Goal: Task Accomplishment & Management: Manage account settings

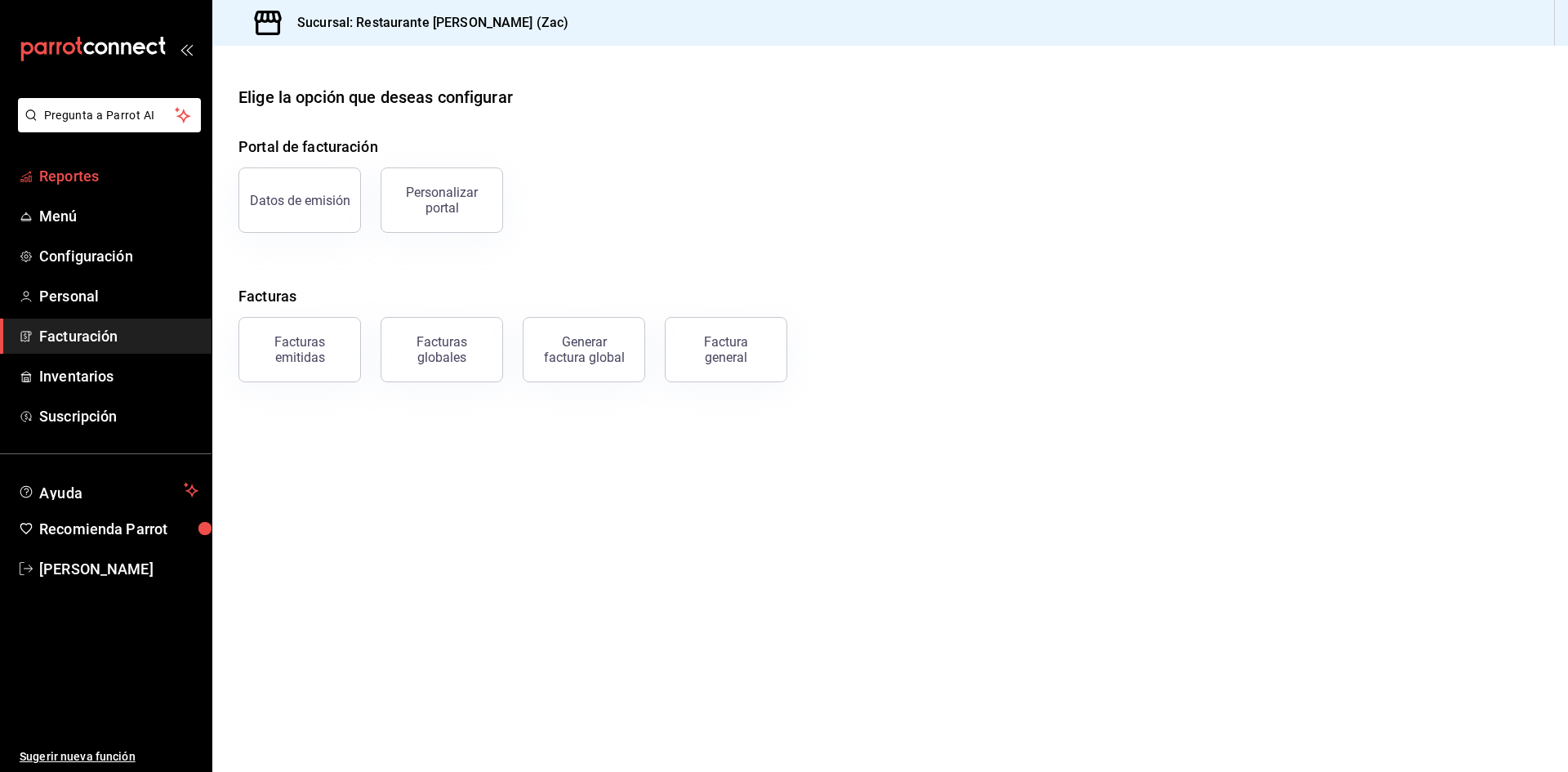
click at [73, 179] on span "Reportes" at bounding box center [119, 175] width 159 height 22
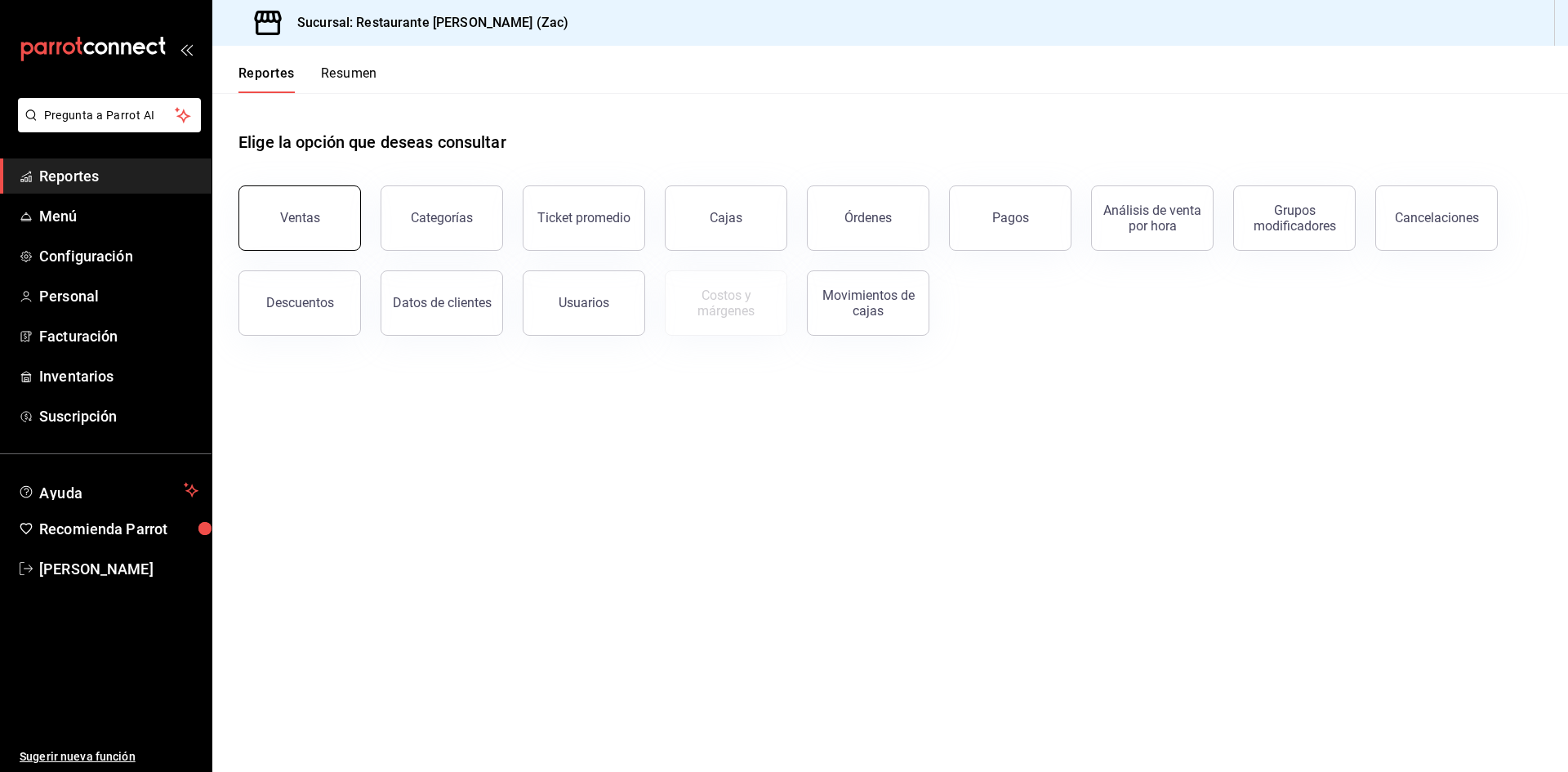
click at [331, 228] on button "Ventas" at bounding box center [299, 217] width 122 height 65
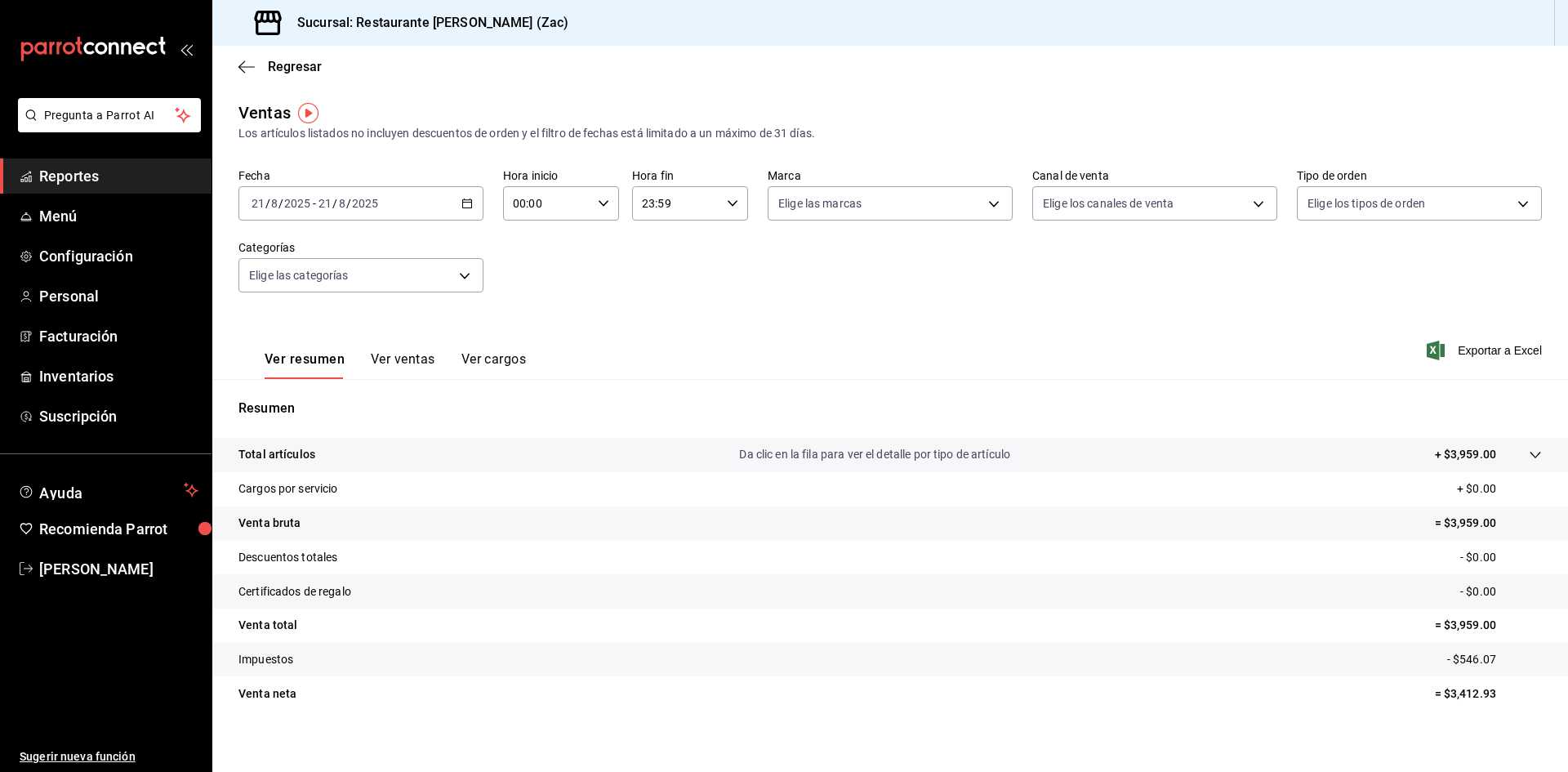
click at [411, 360] on button "Ver ventas" at bounding box center [403, 365] width 64 height 28
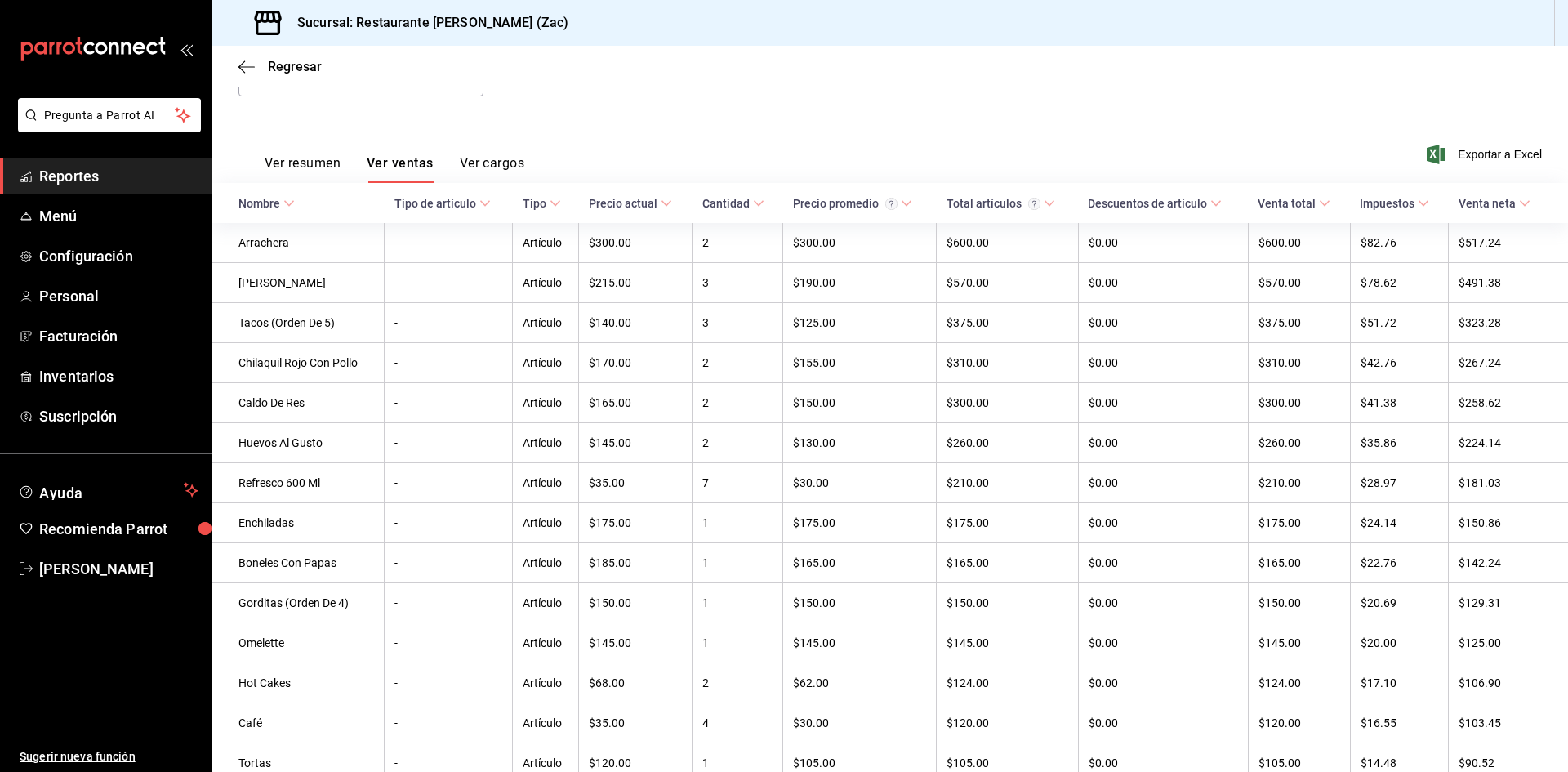
scroll to position [146, 0]
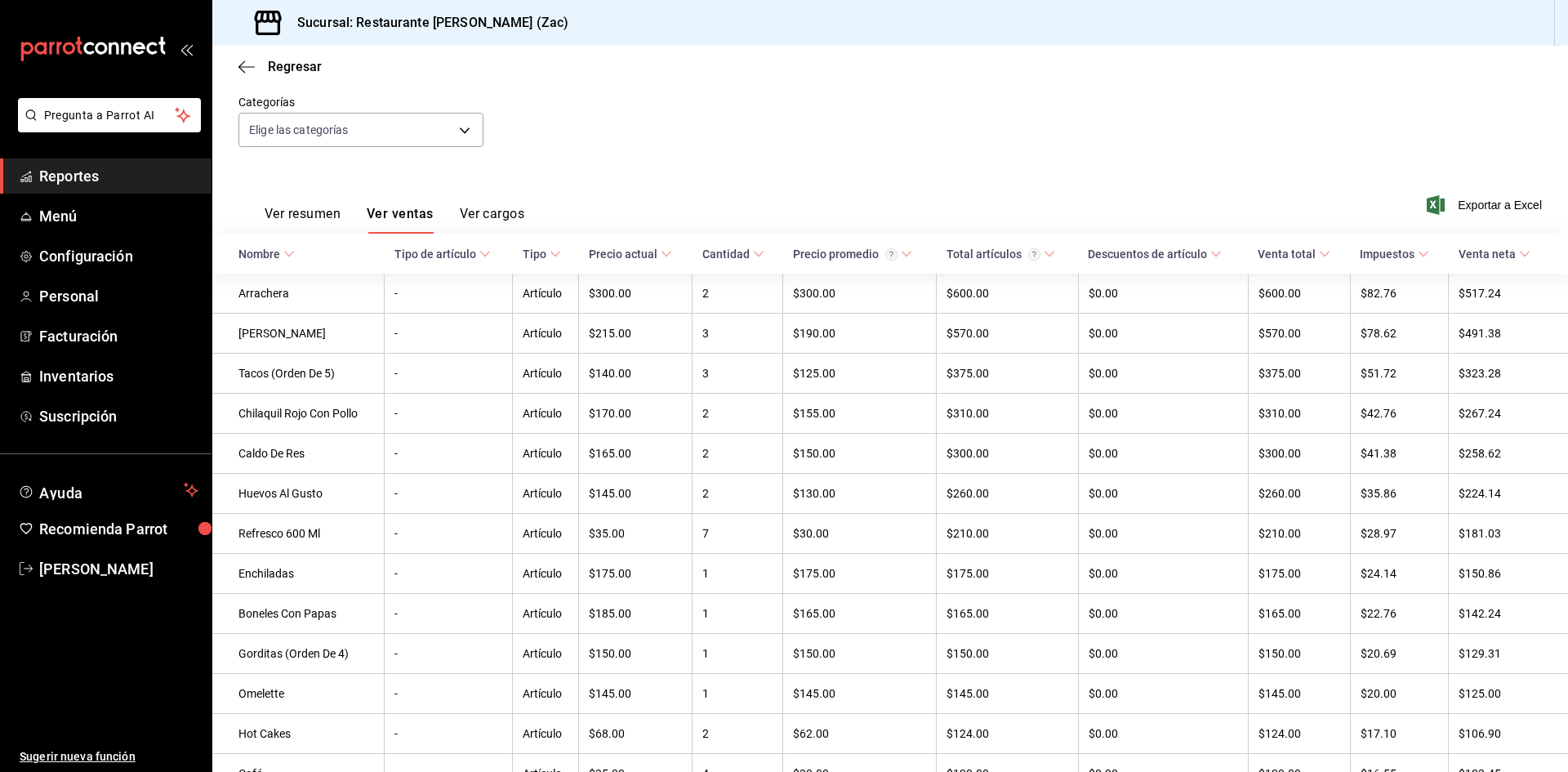
click at [495, 214] on button "Ver cargos" at bounding box center [492, 220] width 65 height 28
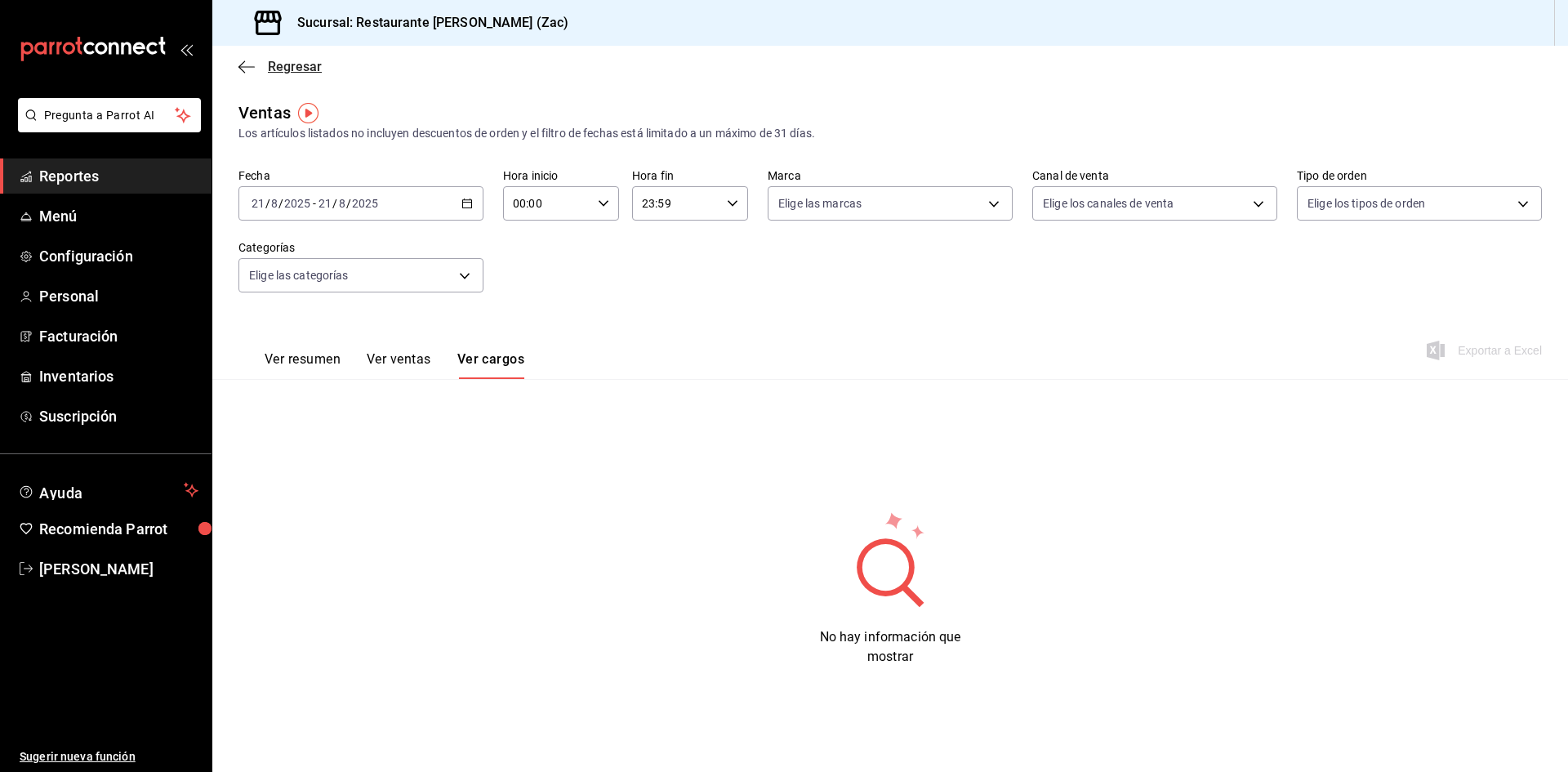
click at [238, 67] on icon "button" at bounding box center [246, 67] width 16 height 15
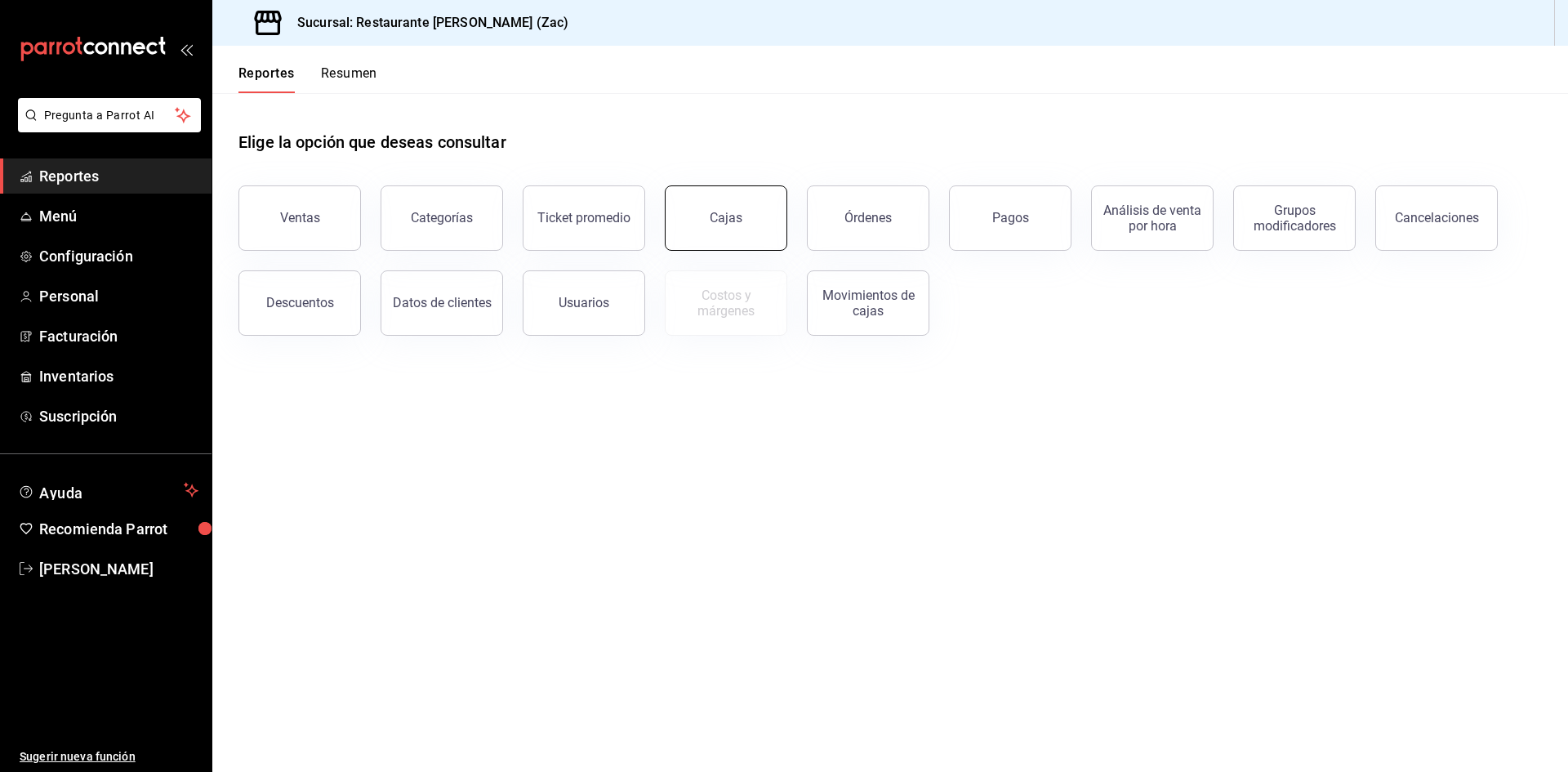
click at [738, 220] on div "Cajas" at bounding box center [726, 217] width 33 height 16
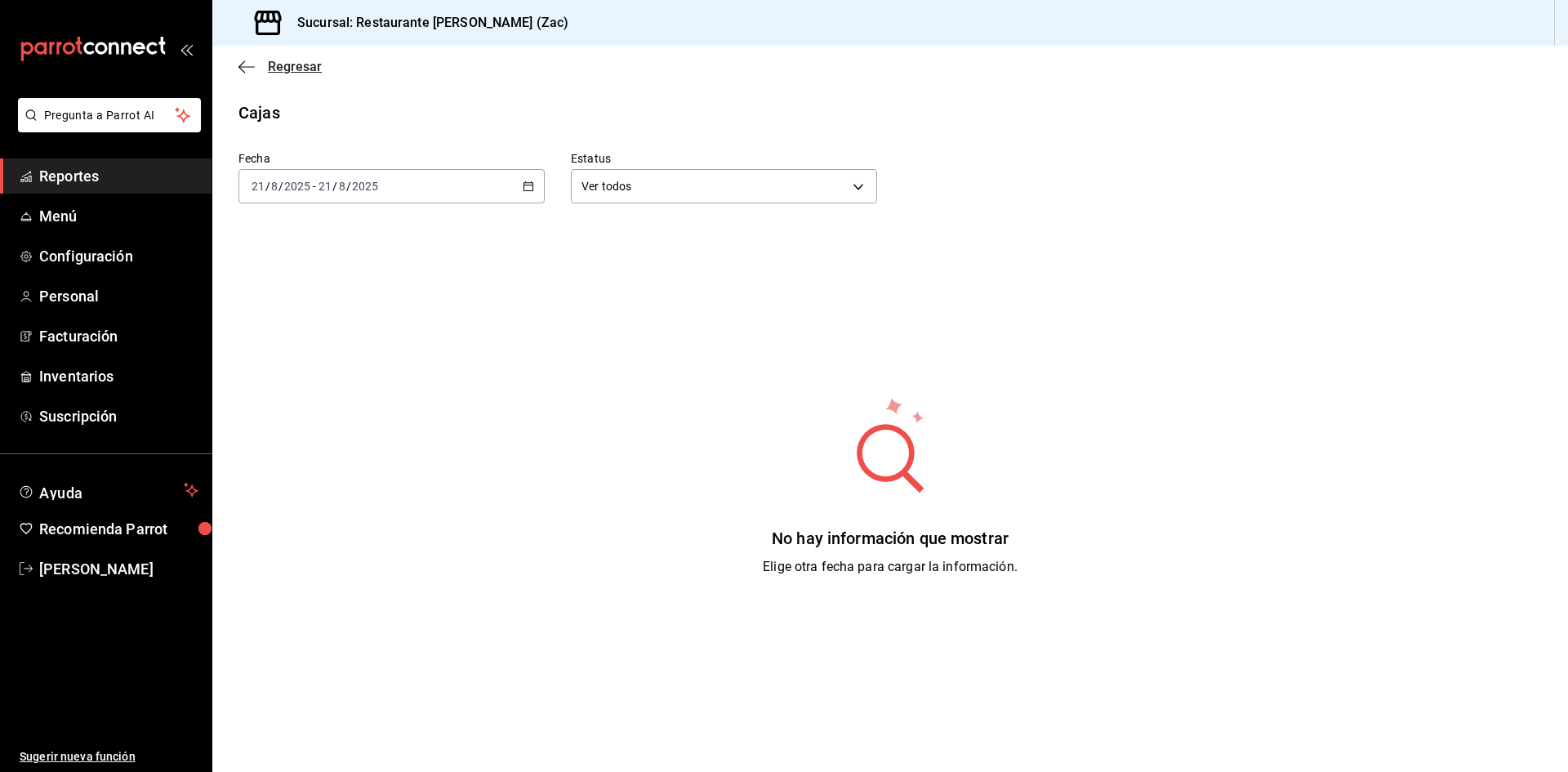
click at [242, 64] on icon "button" at bounding box center [242, 67] width 7 height 12
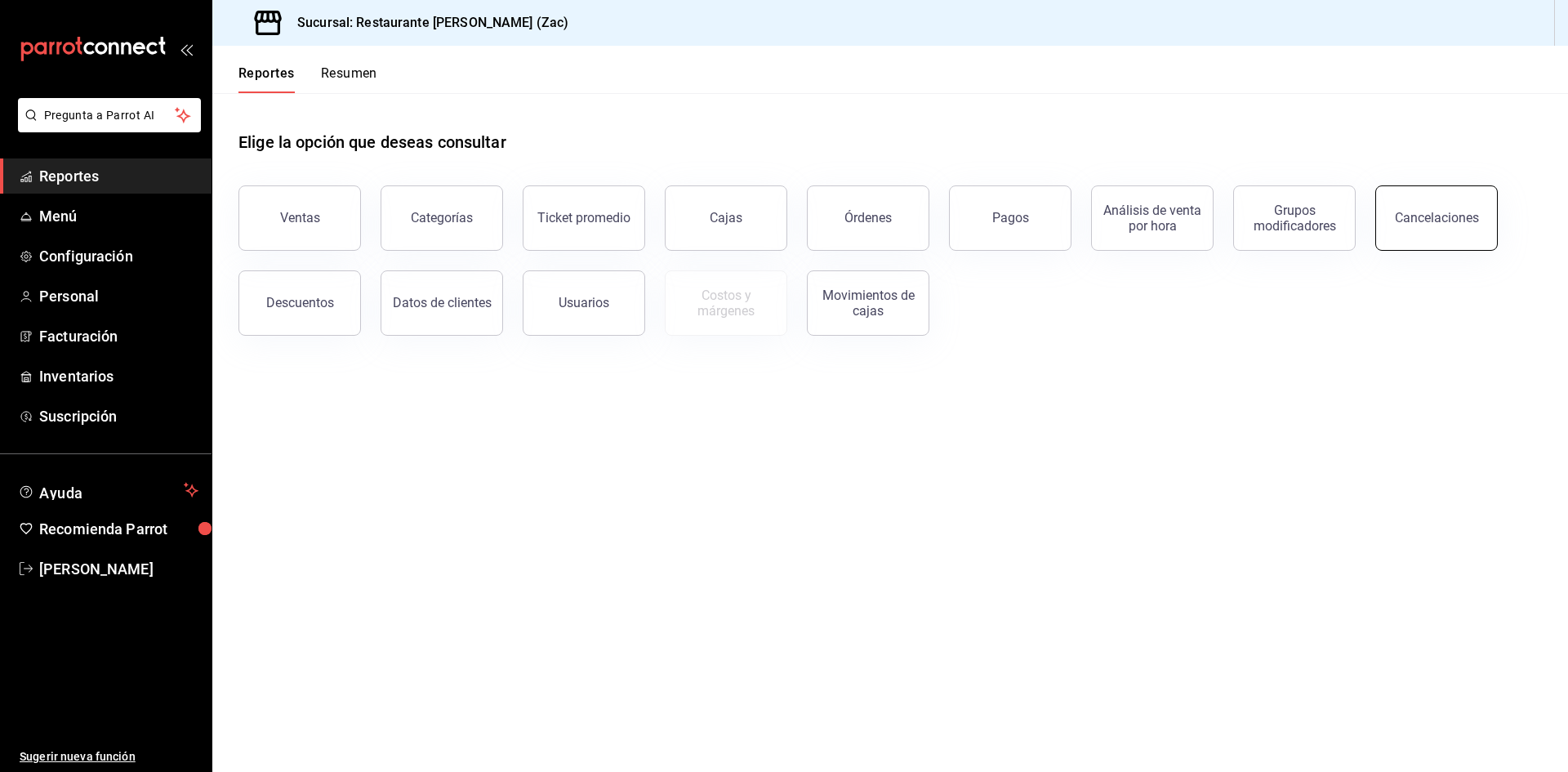
click at [1460, 215] on div "Cancelaciones" at bounding box center [1436, 217] width 84 height 16
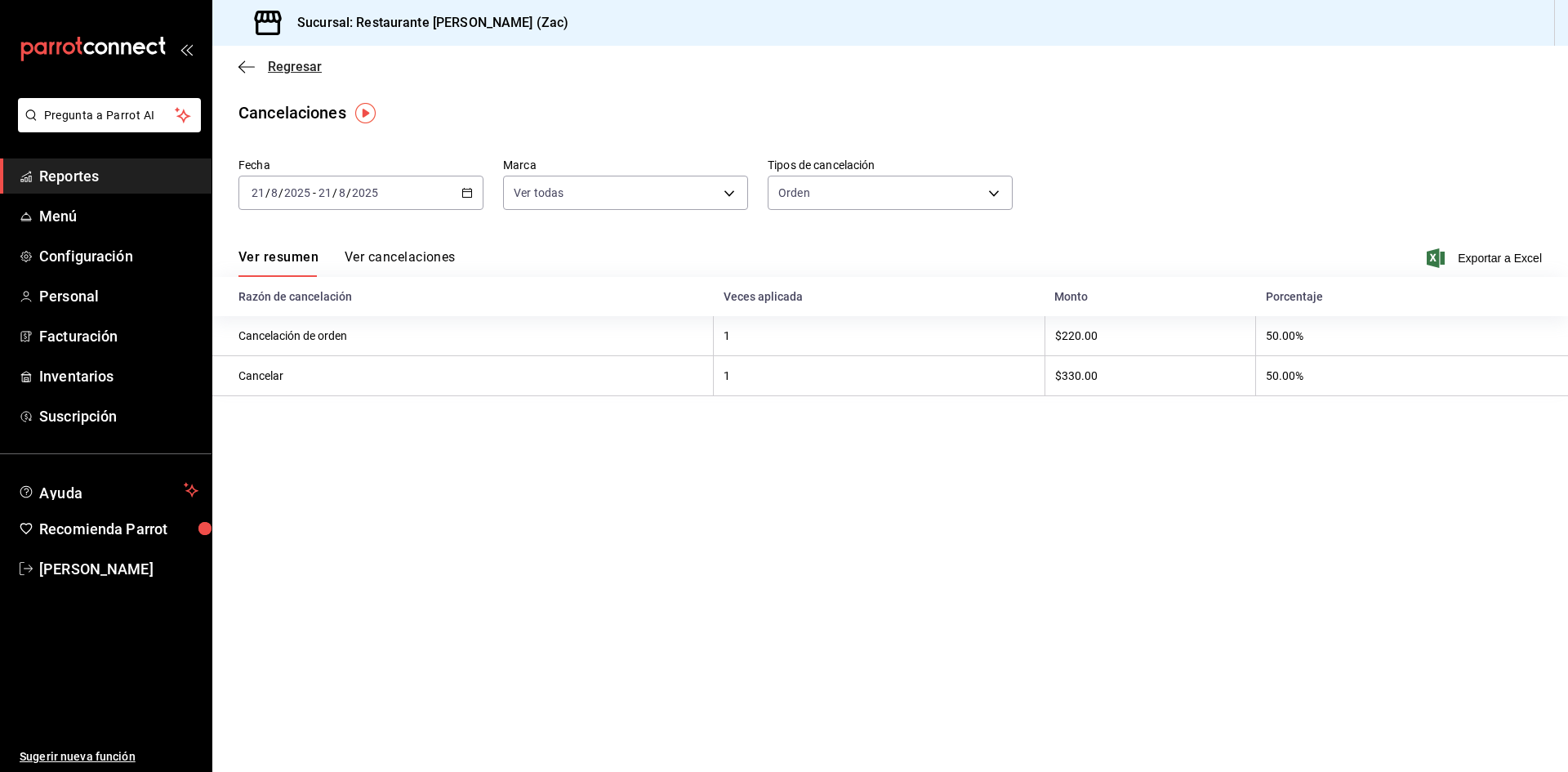
click at [240, 66] on icon "button" at bounding box center [246, 66] width 16 height 1
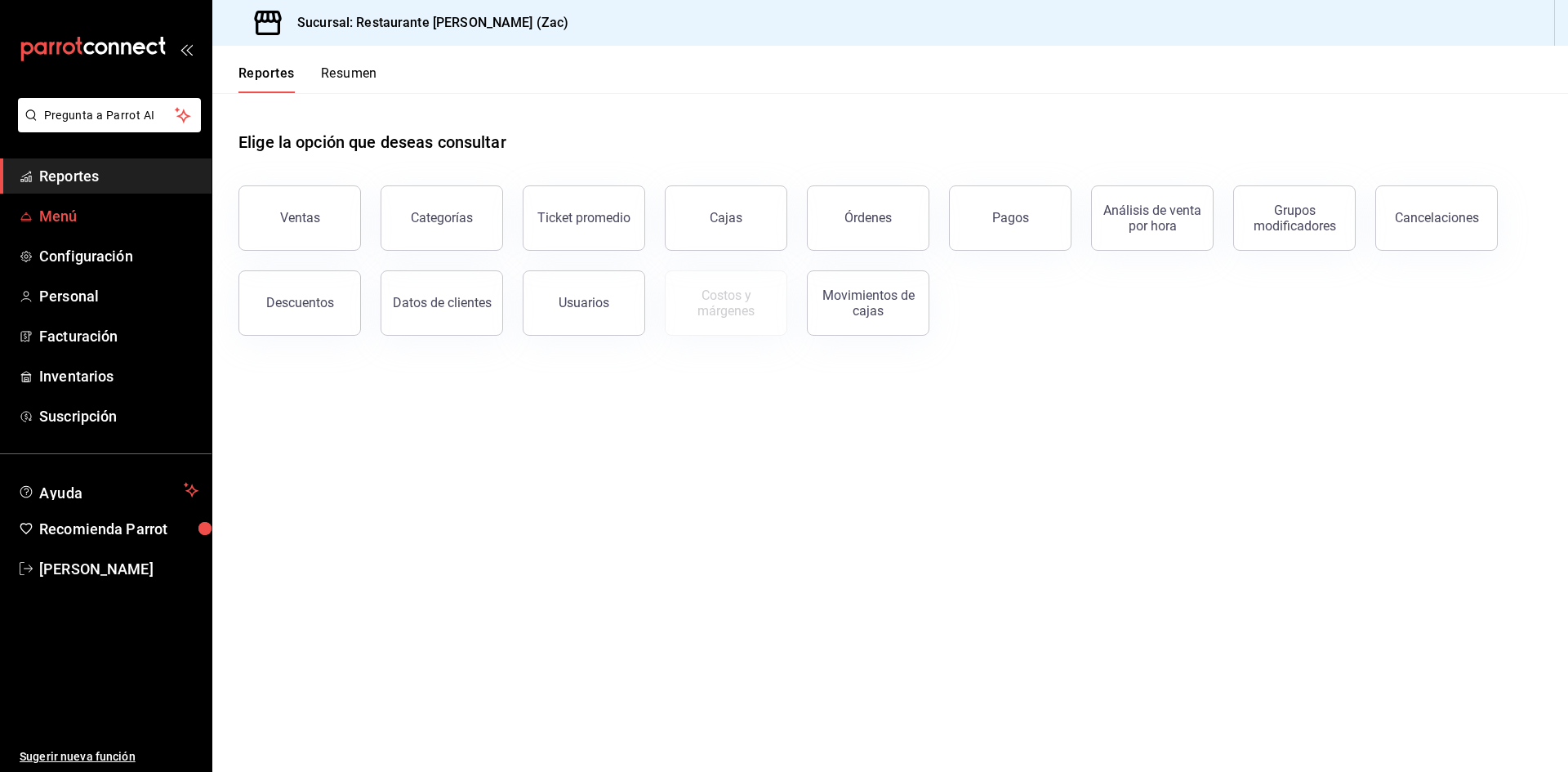
click at [67, 215] on span "Menú" at bounding box center [119, 216] width 159 height 22
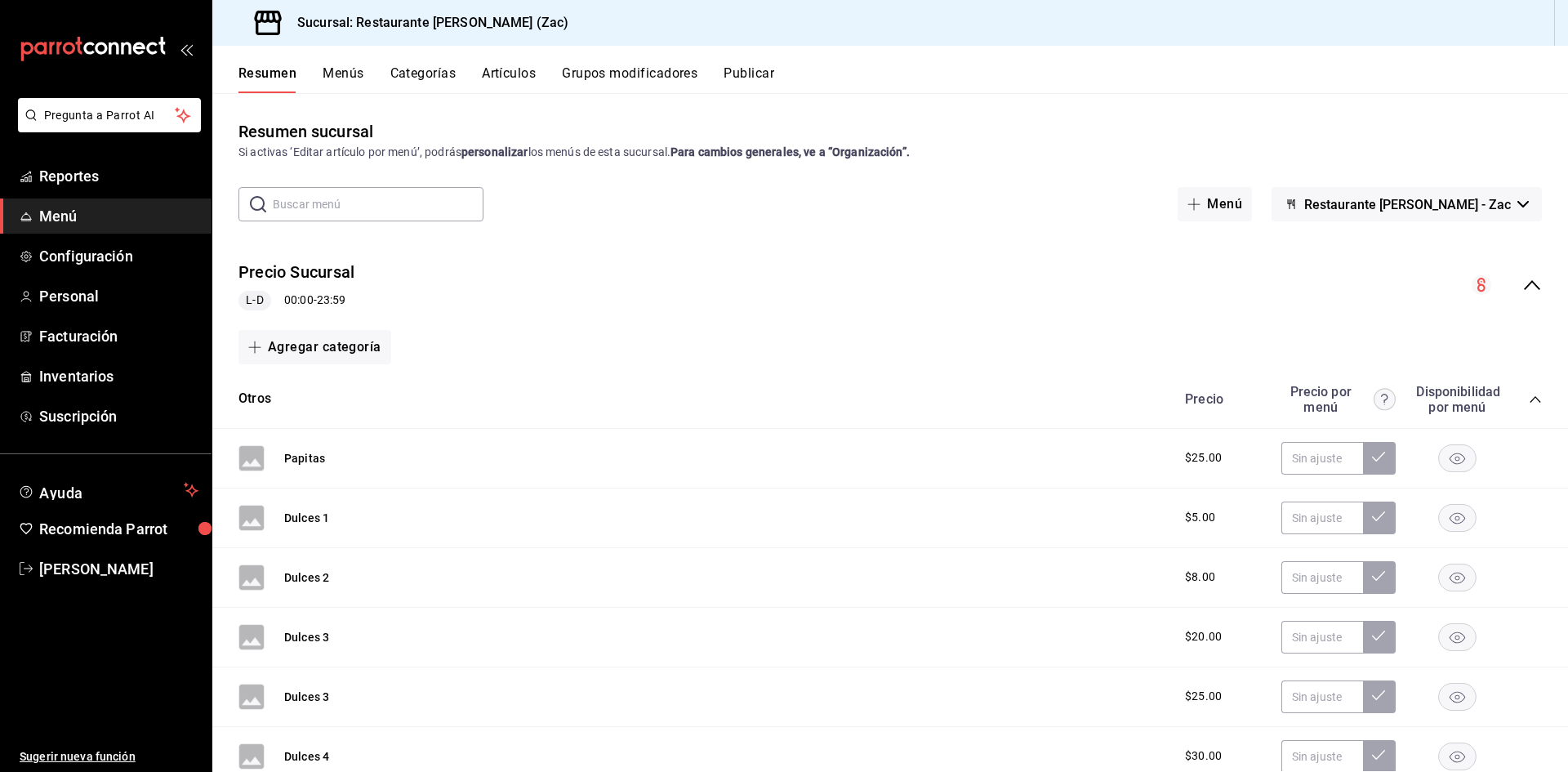
click at [1528, 395] on icon "collapse-category-row" at bounding box center [1534, 399] width 13 height 13
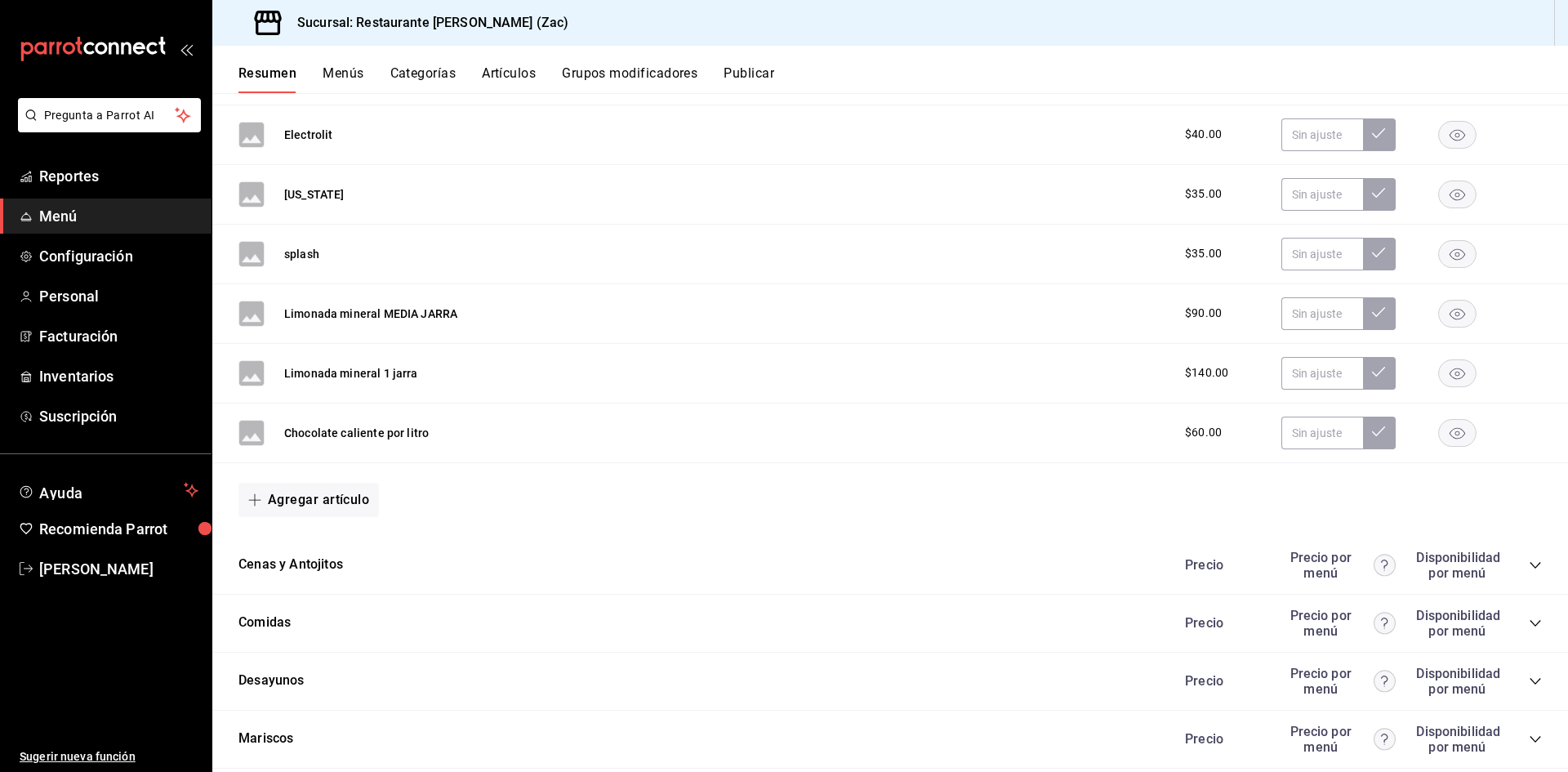
scroll to position [1677, 0]
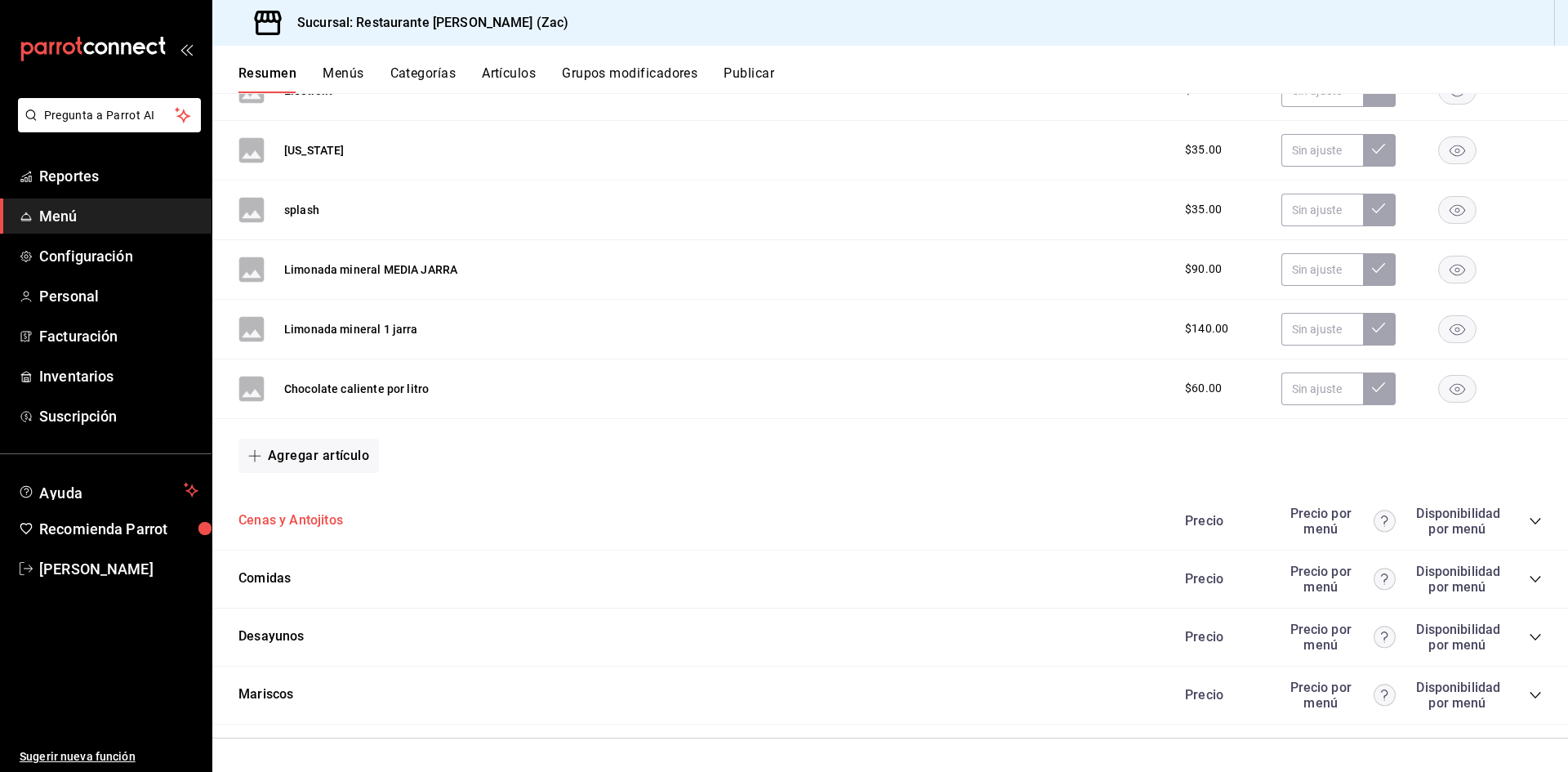
click at [334, 520] on button "Cenas y Antojitos" at bounding box center [290, 521] width 105 height 19
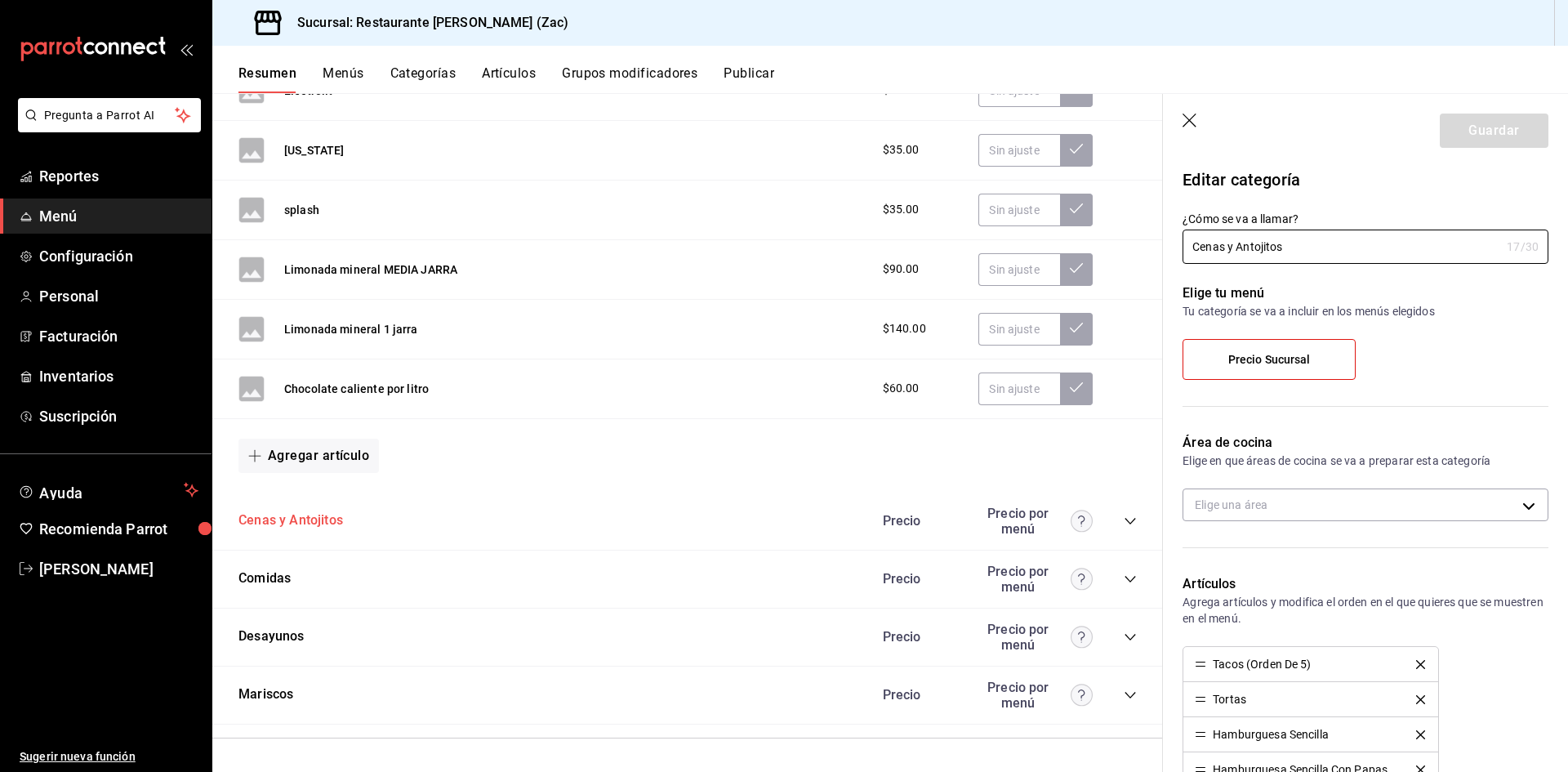
type input "e98dc600-04ea-4705-a395-96d758cfe090"
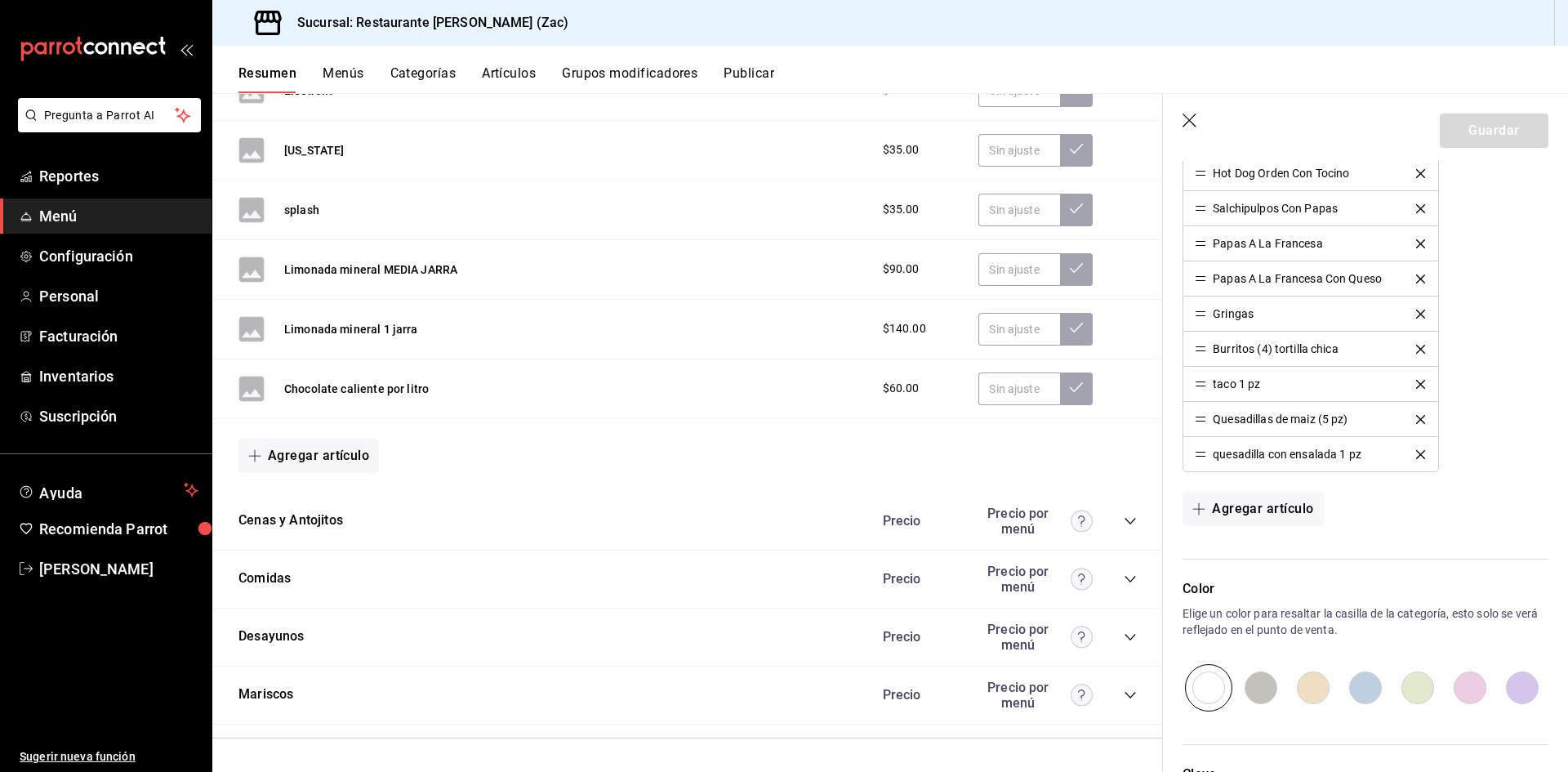
scroll to position [817, 0]
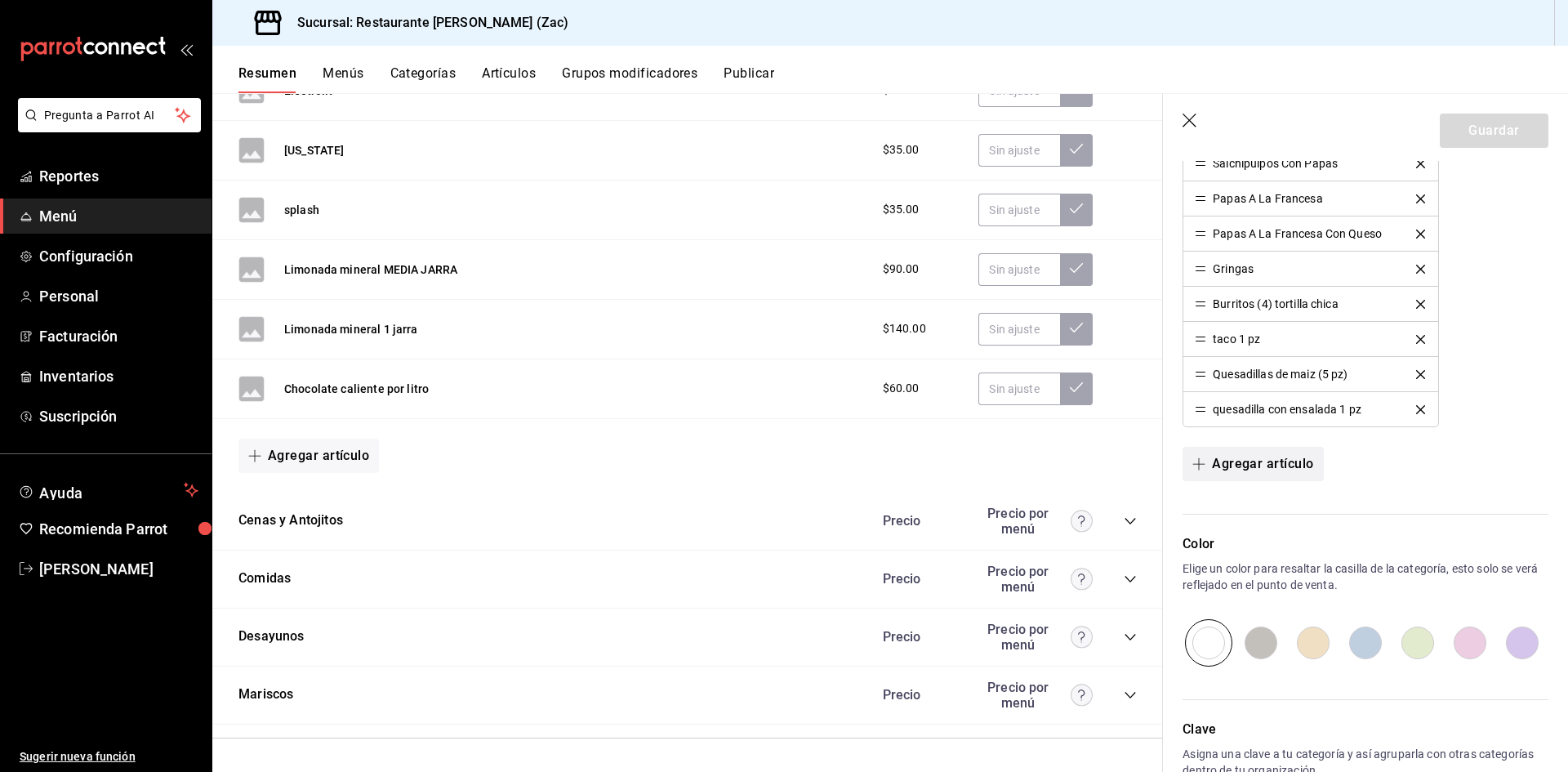
click at [1200, 466] on icon "button" at bounding box center [1198, 464] width 13 height 13
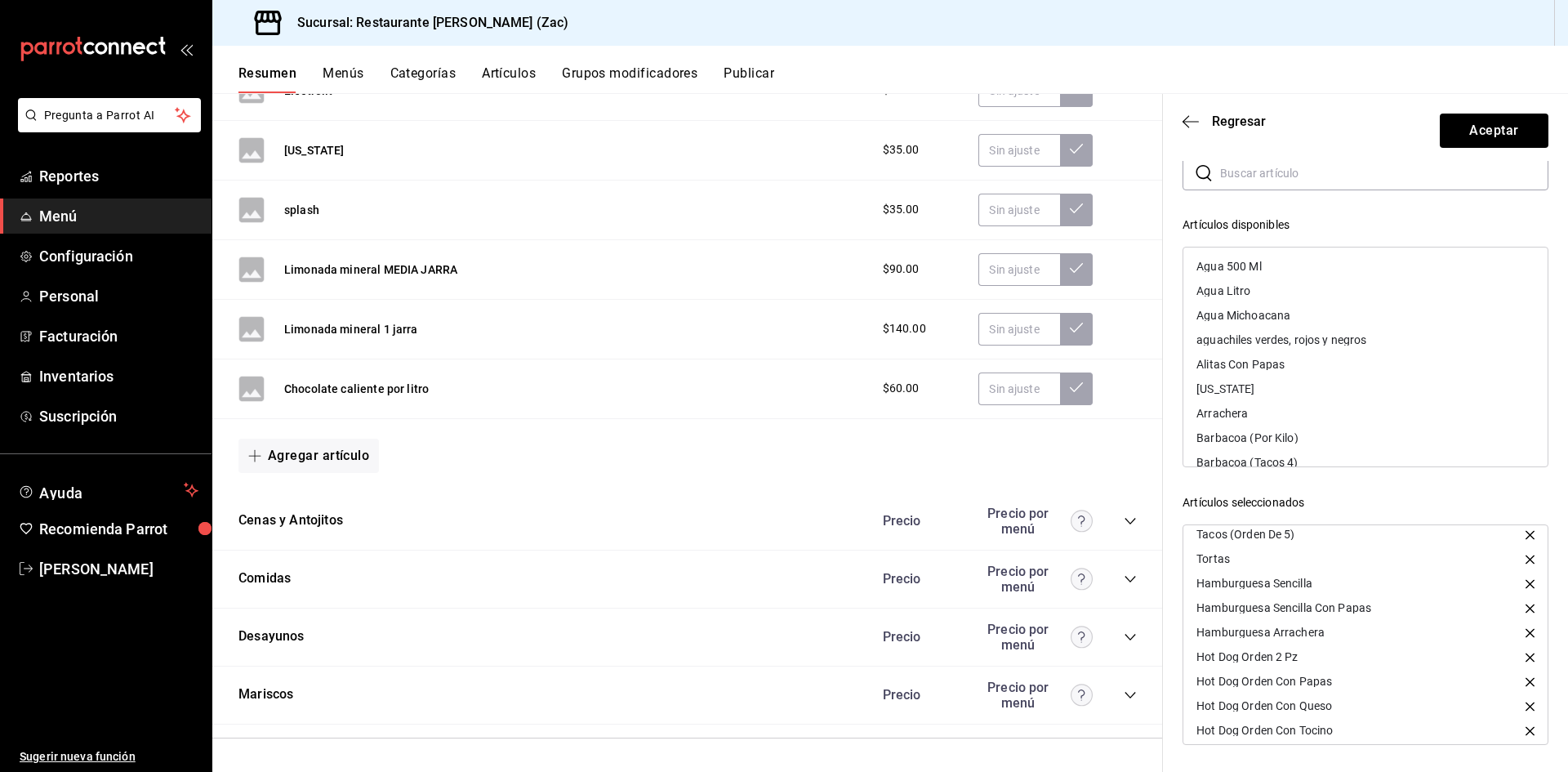
scroll to position [0, 0]
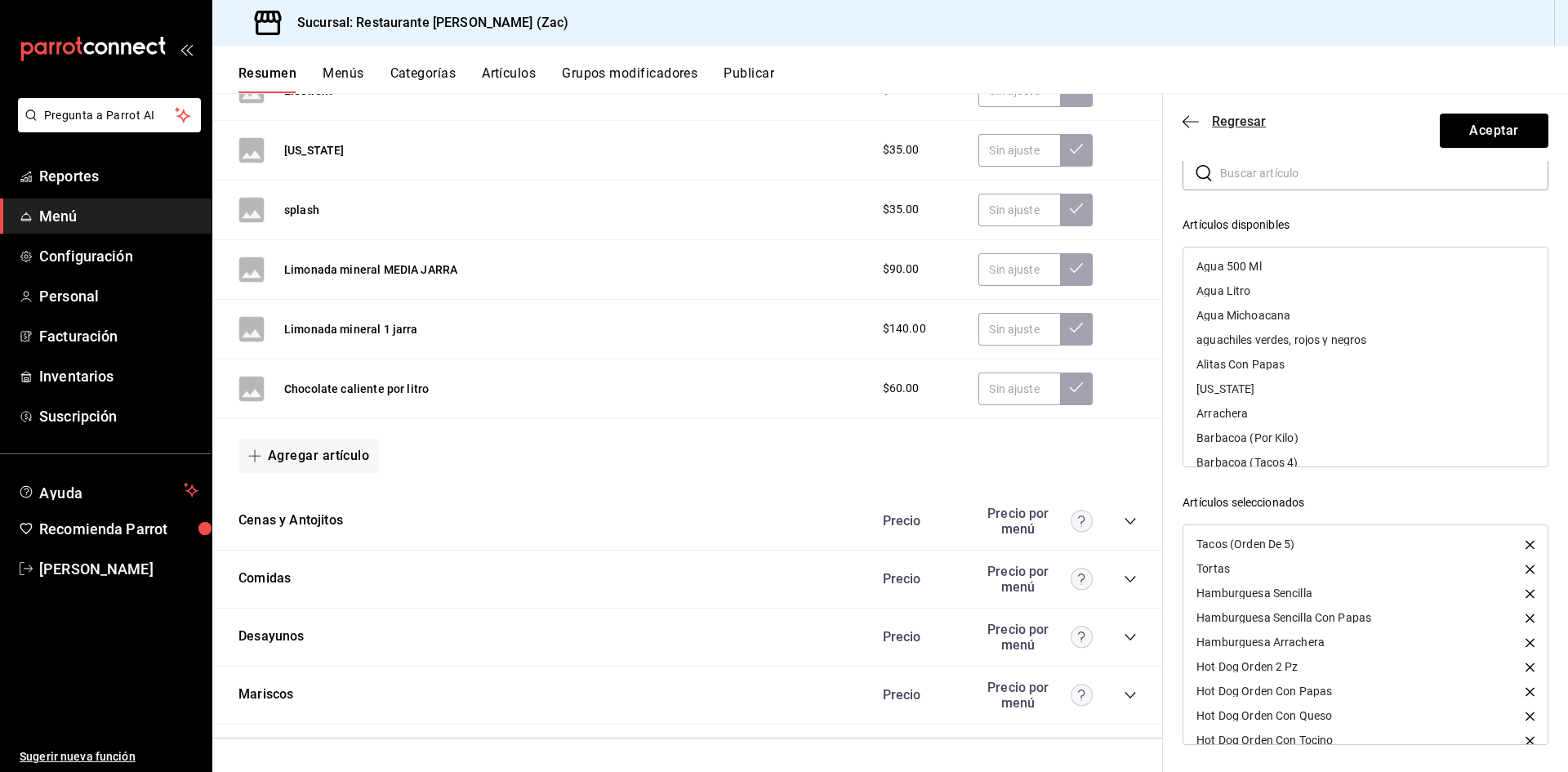
click at [1185, 119] on icon "button" at bounding box center [1190, 121] width 16 height 15
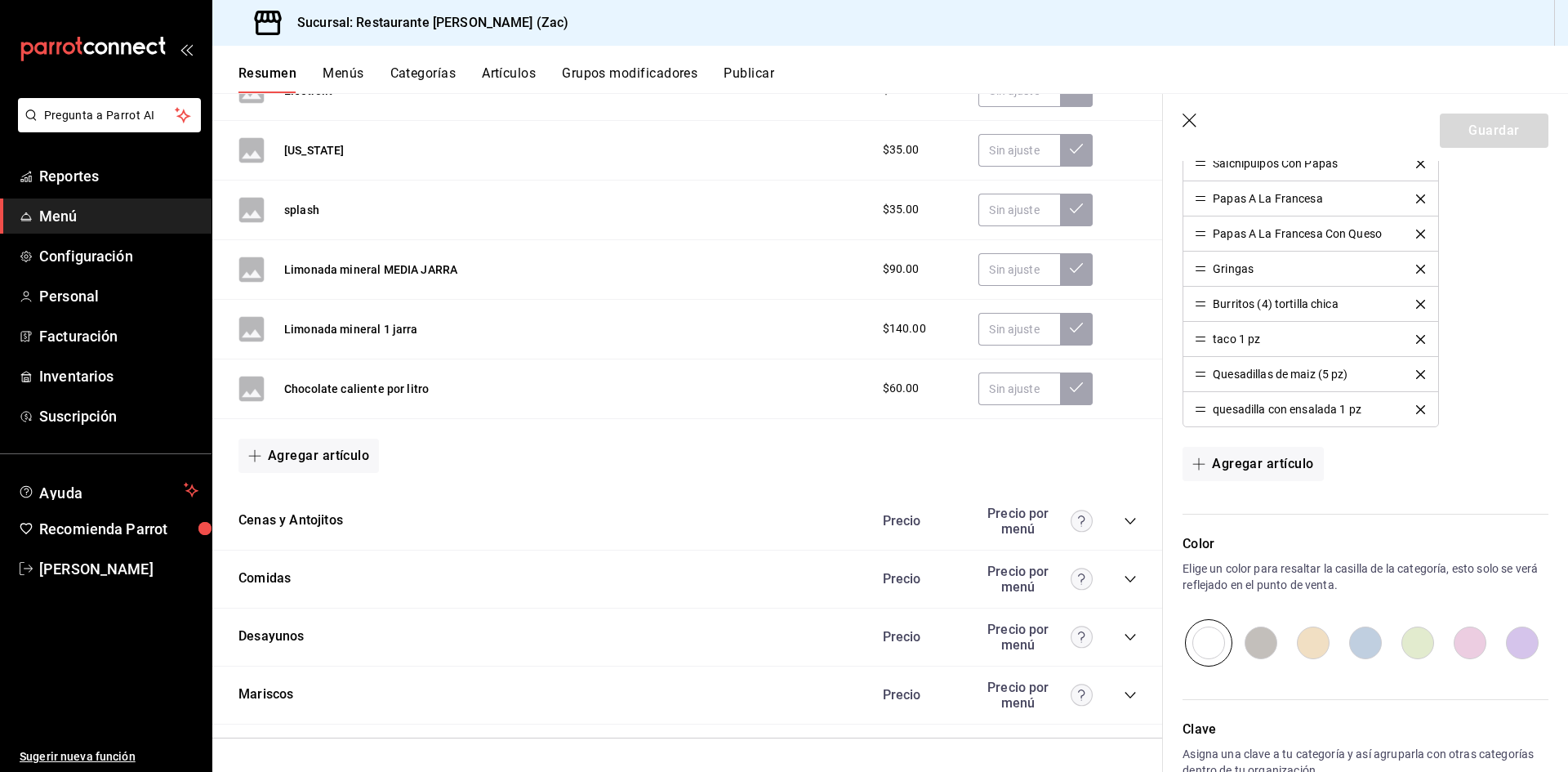
click at [363, 529] on div "Cenas y Antojitos Precio Precio por menú" at bounding box center [687, 521] width 950 height 58
click at [306, 520] on button "Cenas y Antojitos" at bounding box center [290, 521] width 105 height 19
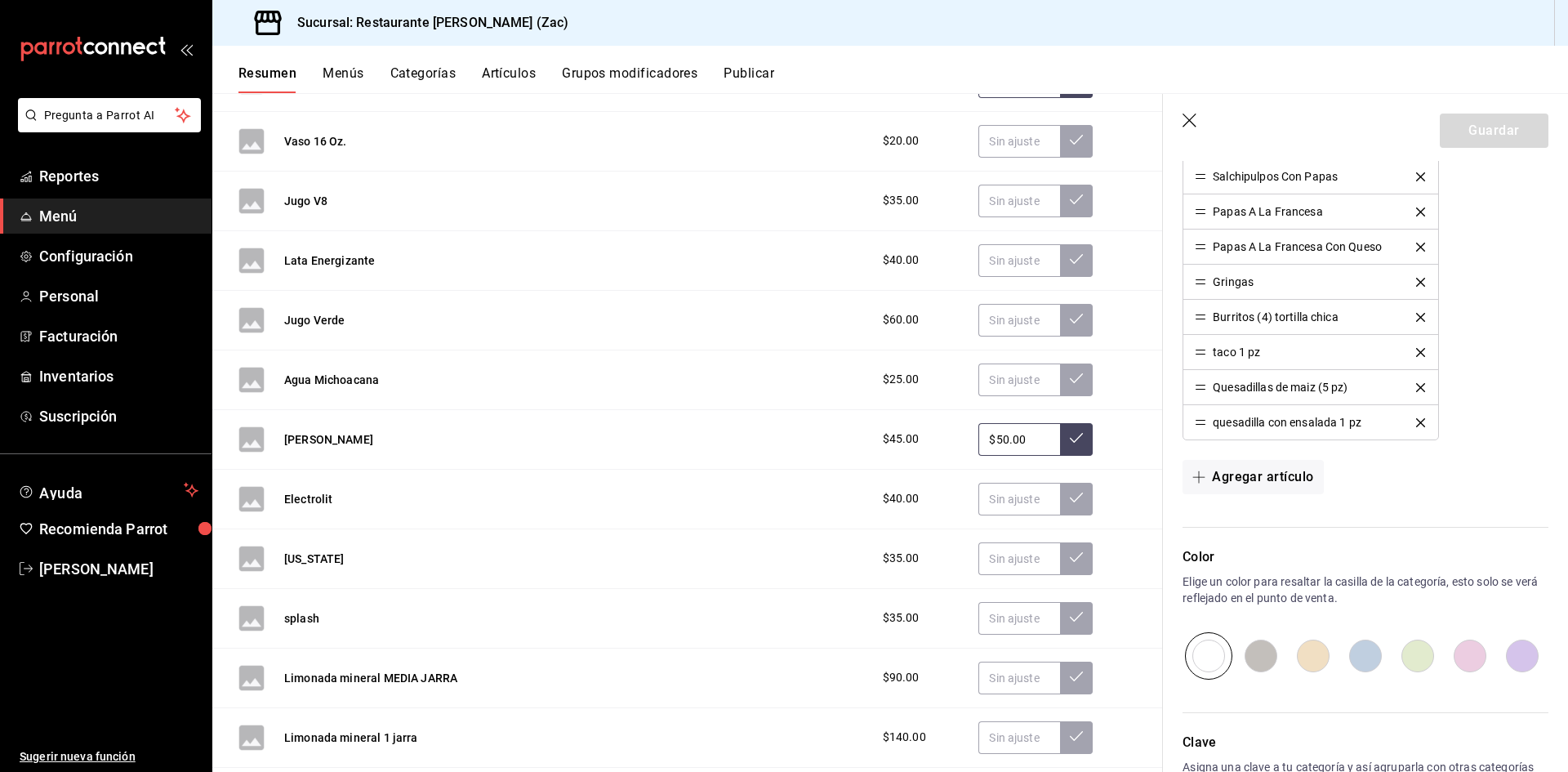
scroll to position [817, 0]
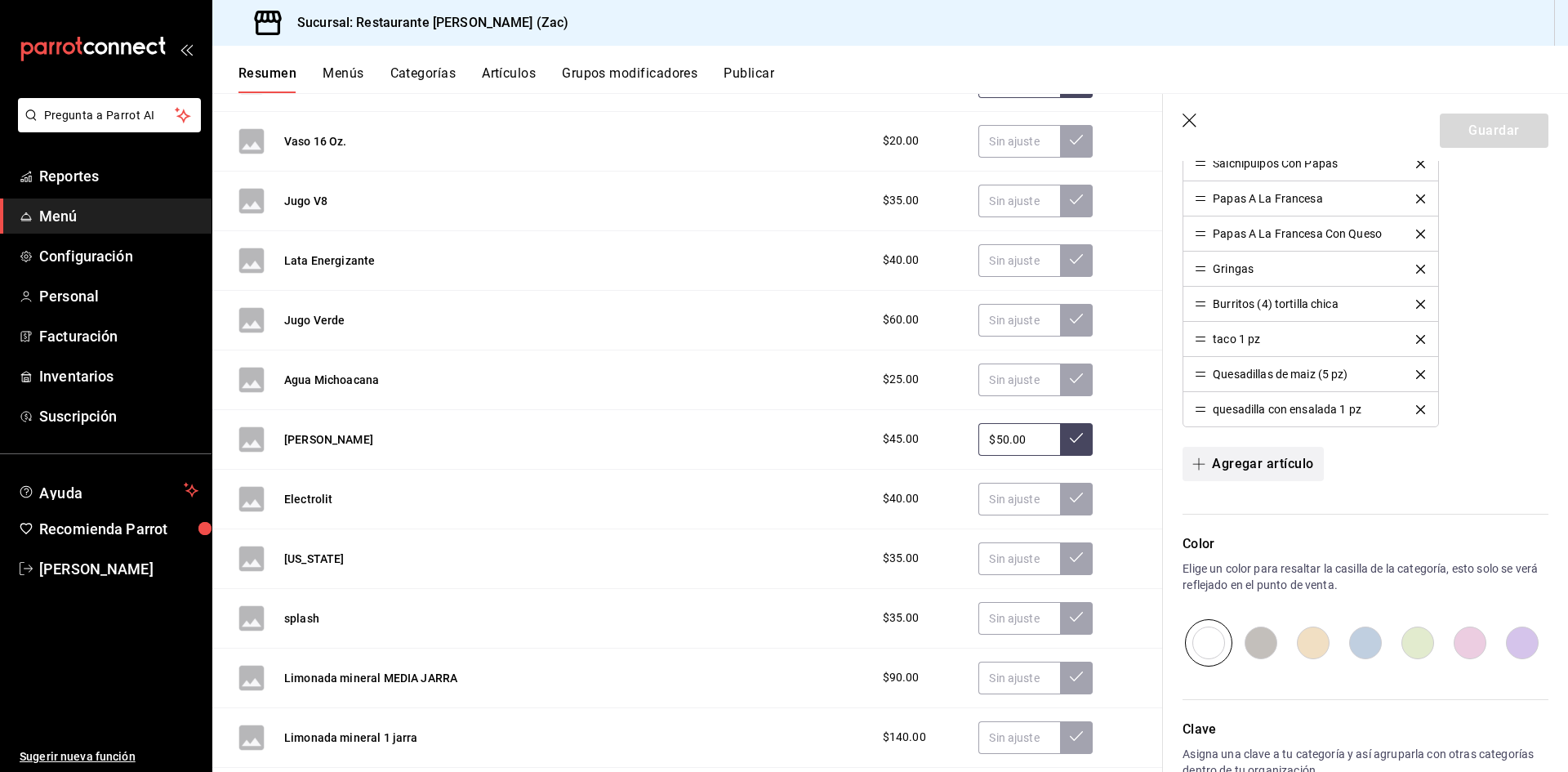
click at [1197, 462] on icon "button" at bounding box center [1198, 464] width 13 height 13
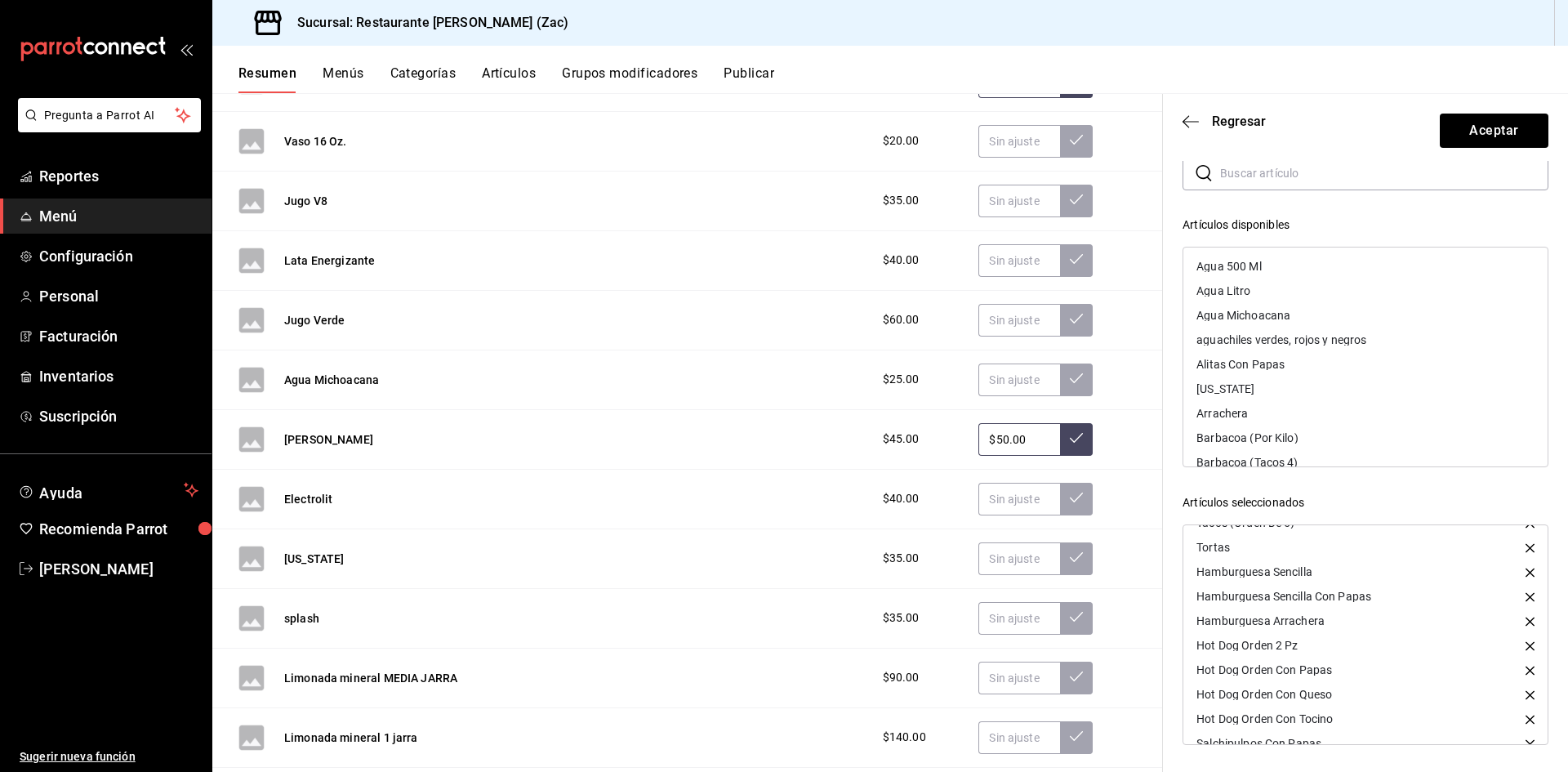
scroll to position [0, 0]
click at [1223, 172] on input "text" at bounding box center [1383, 173] width 328 height 33
click at [1178, 120] on header "Regresar Aceptar" at bounding box center [1364, 127] width 405 height 67
click at [1183, 120] on icon "button" at bounding box center [1190, 121] width 16 height 15
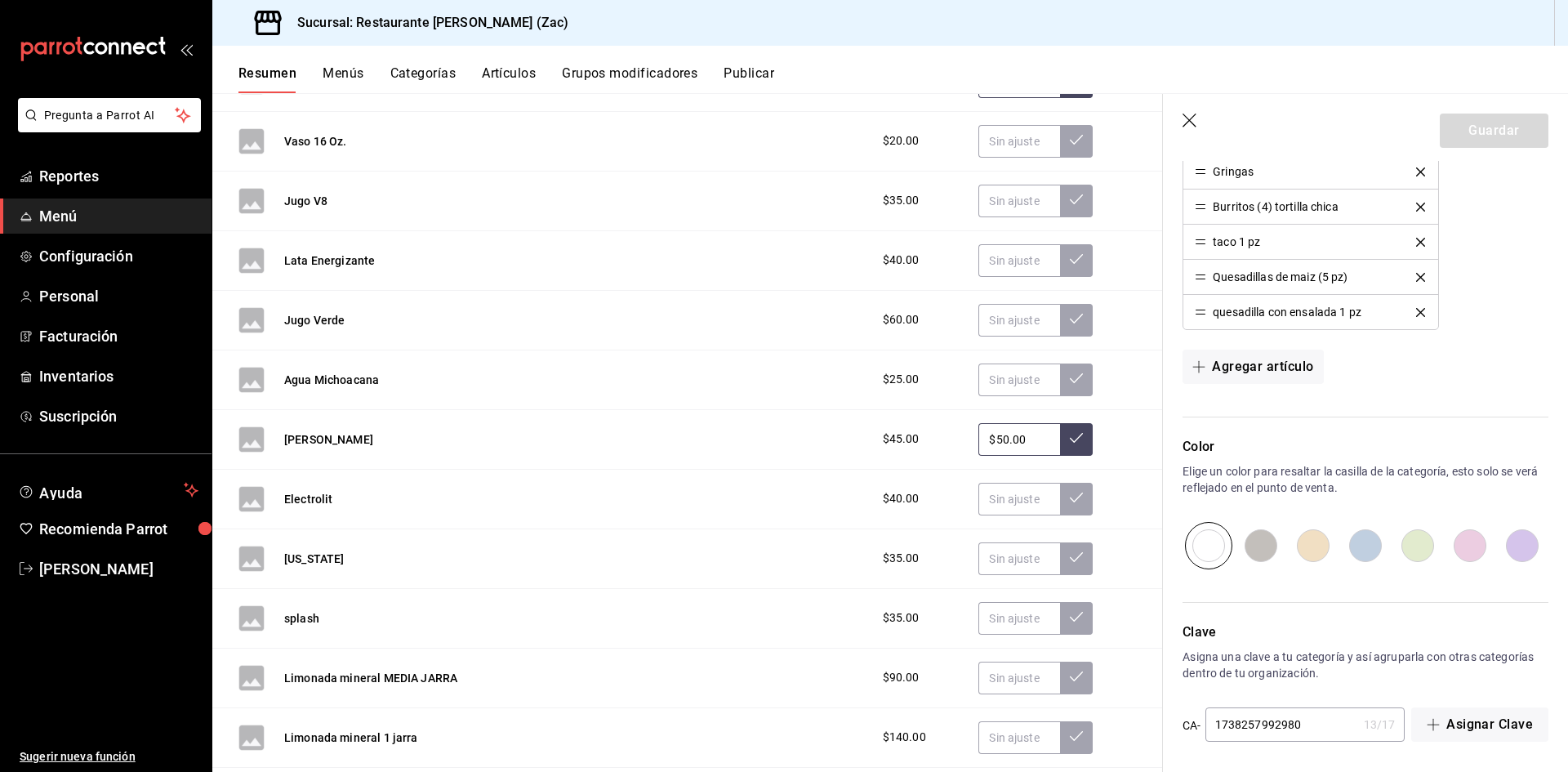
scroll to position [918, 0]
click at [1195, 362] on icon "button" at bounding box center [1198, 362] width 13 height 13
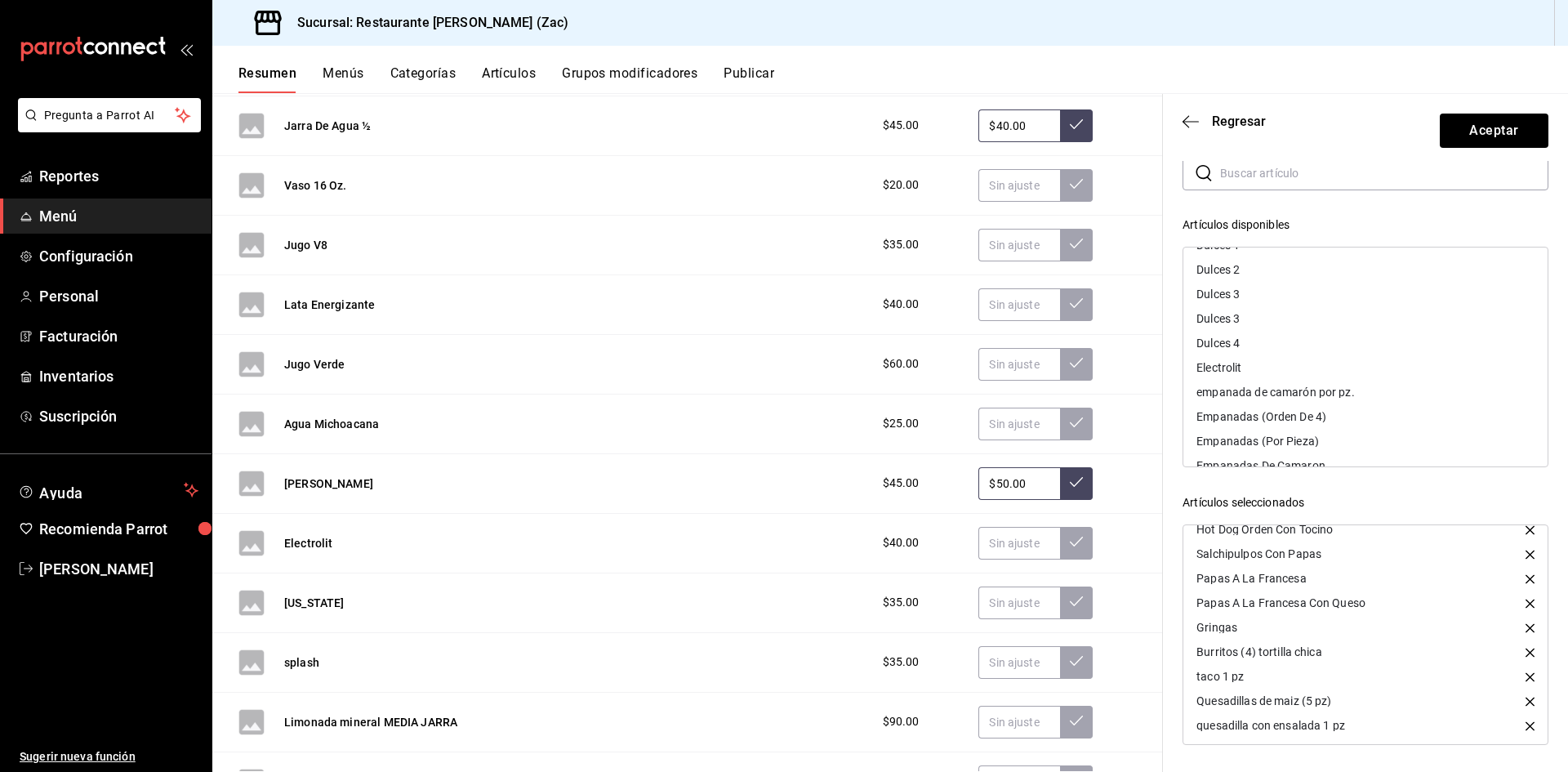
scroll to position [1677, 0]
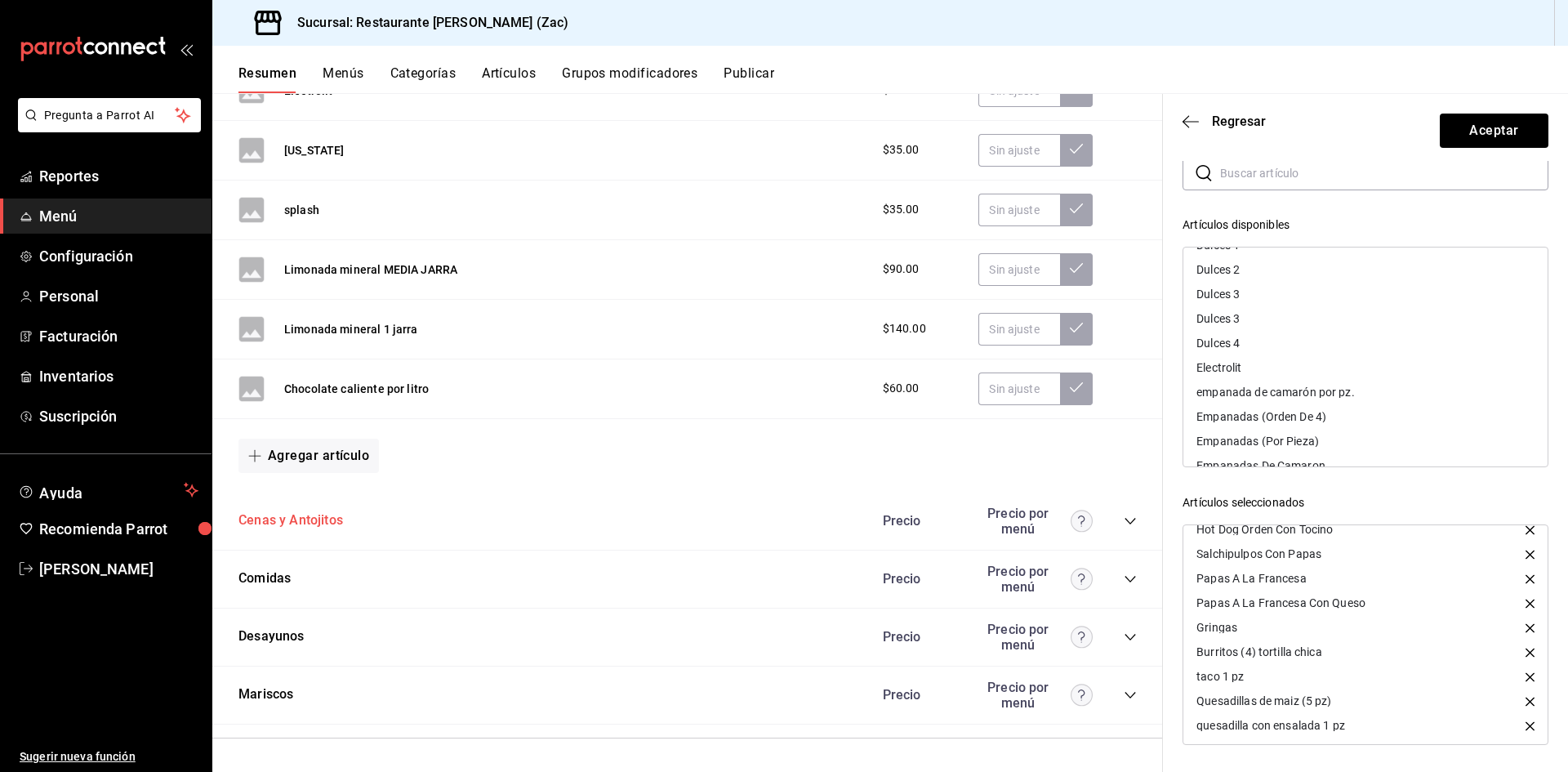
click at [293, 523] on button "Cenas y Antojitos" at bounding box center [290, 521] width 105 height 19
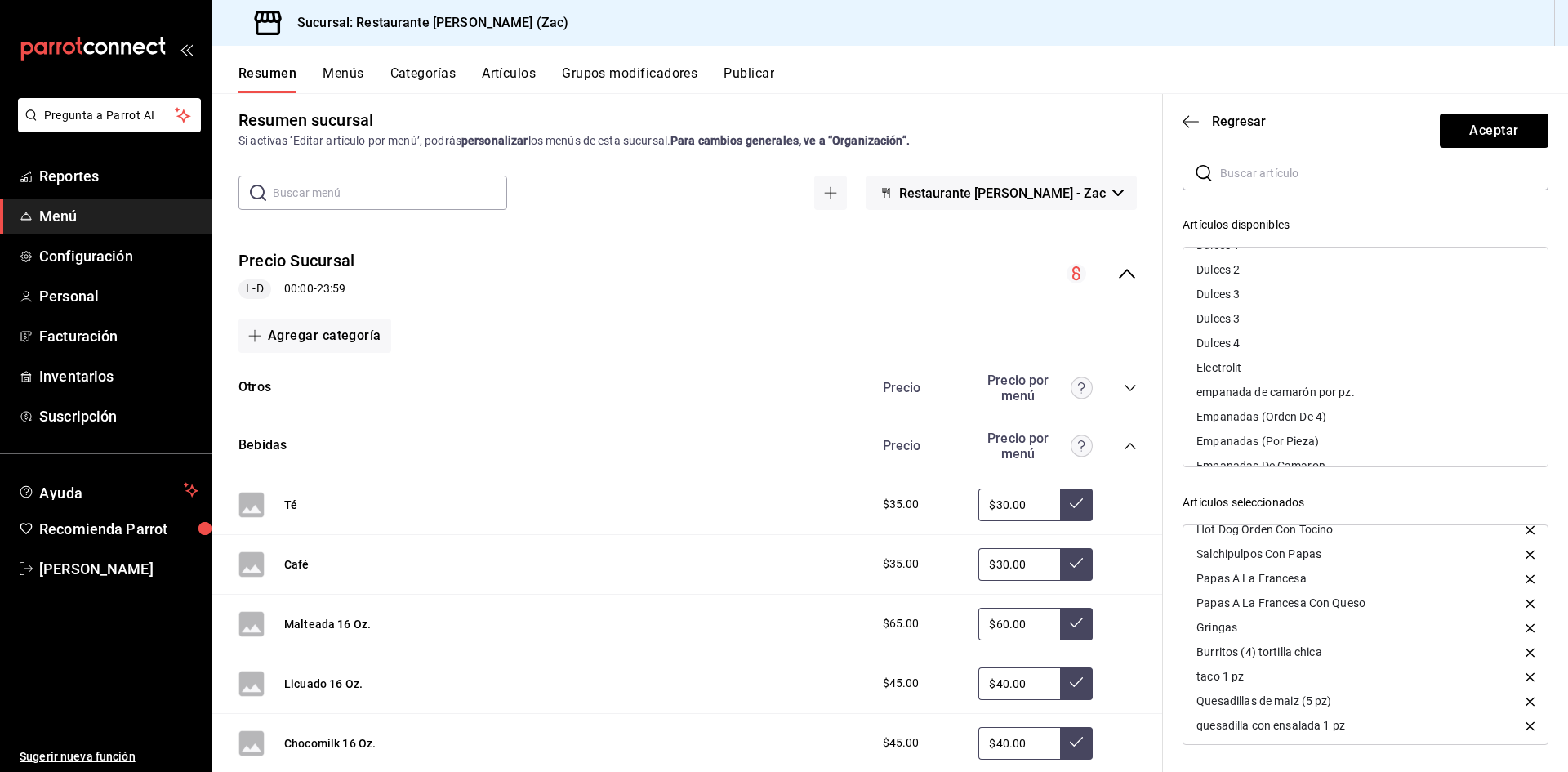
scroll to position [0, 0]
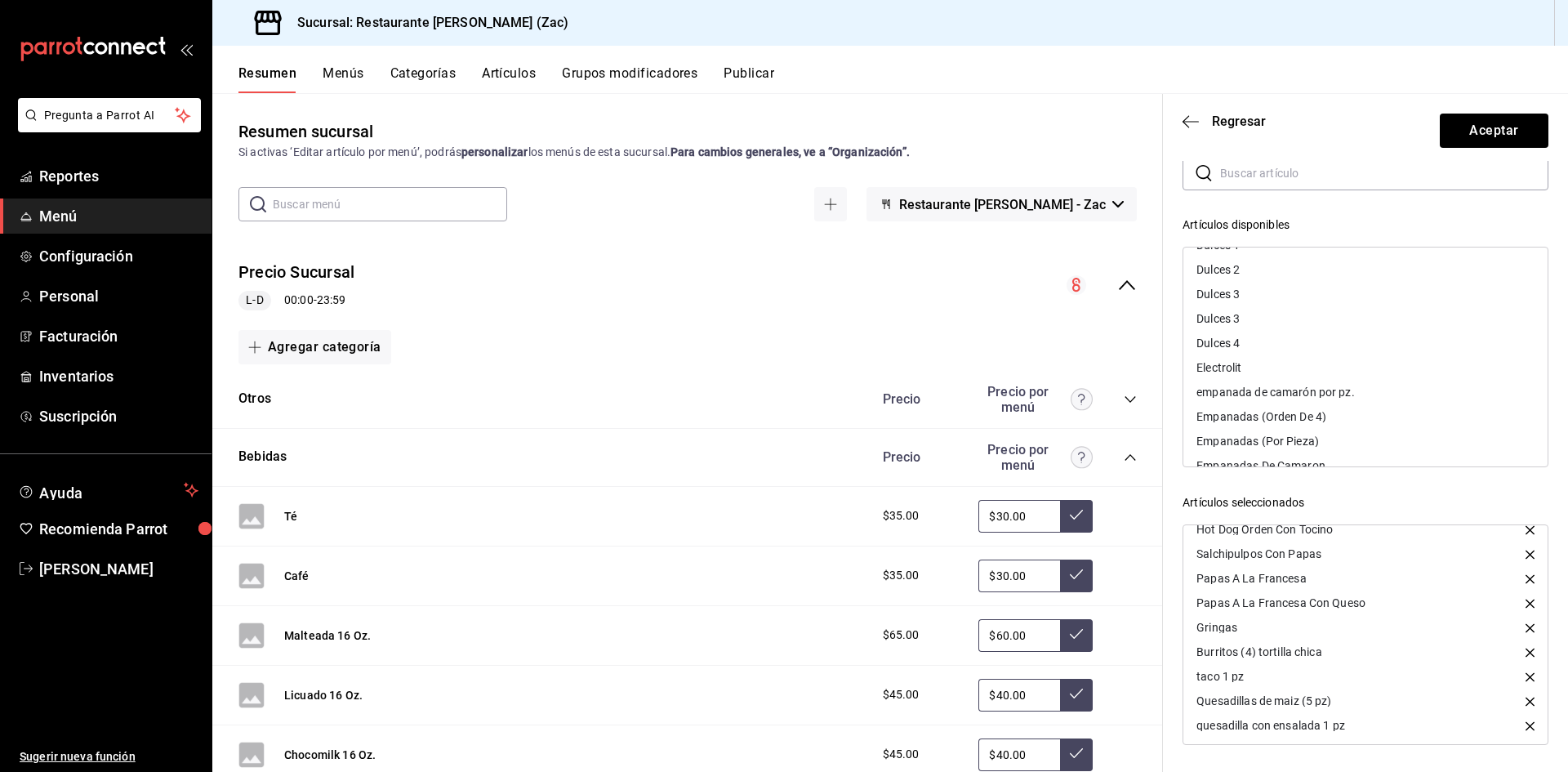
click at [342, 72] on button "Menús" at bounding box center [342, 79] width 41 height 28
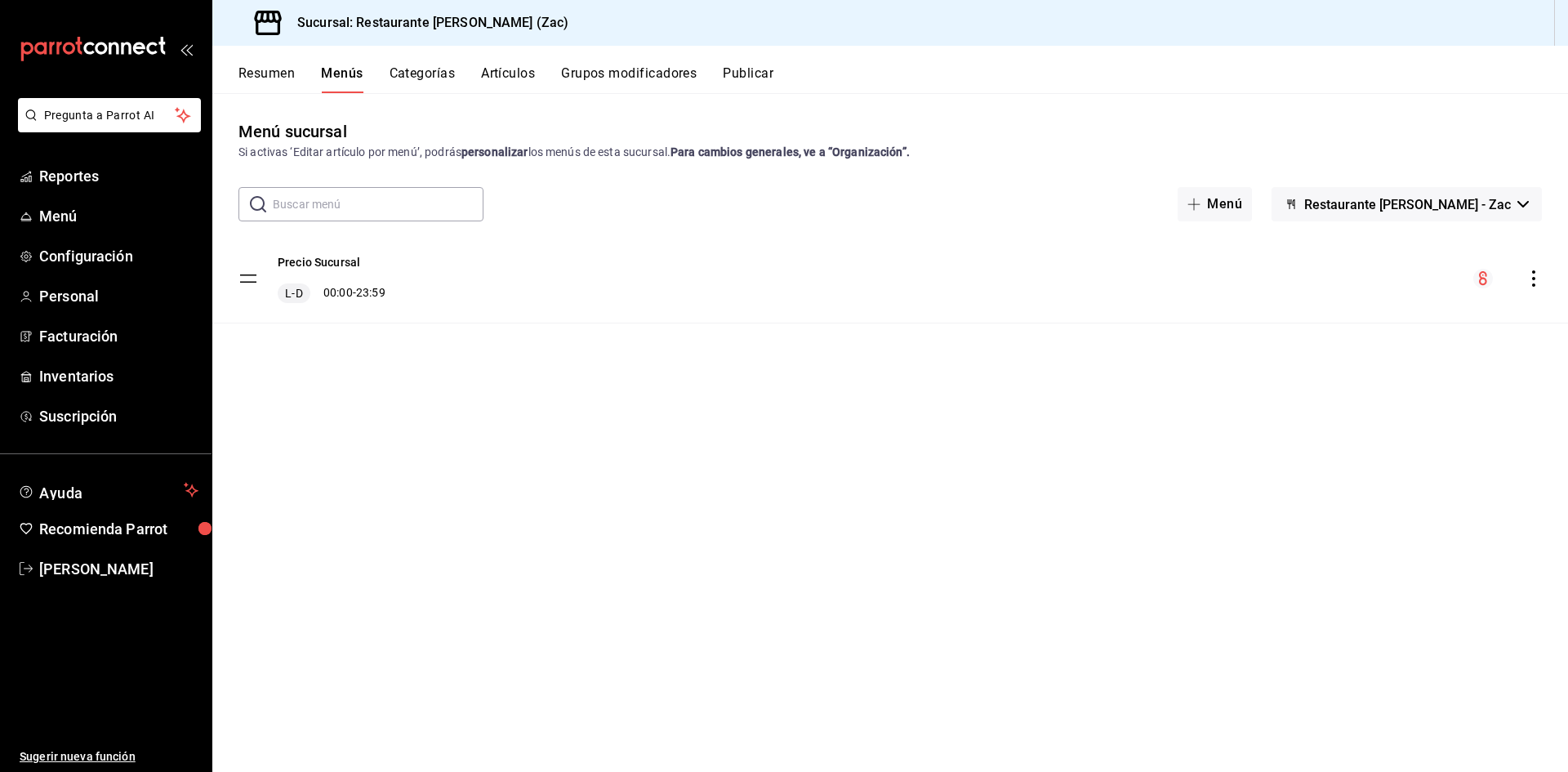
click at [427, 73] on button "Categorías" at bounding box center [423, 79] width 66 height 28
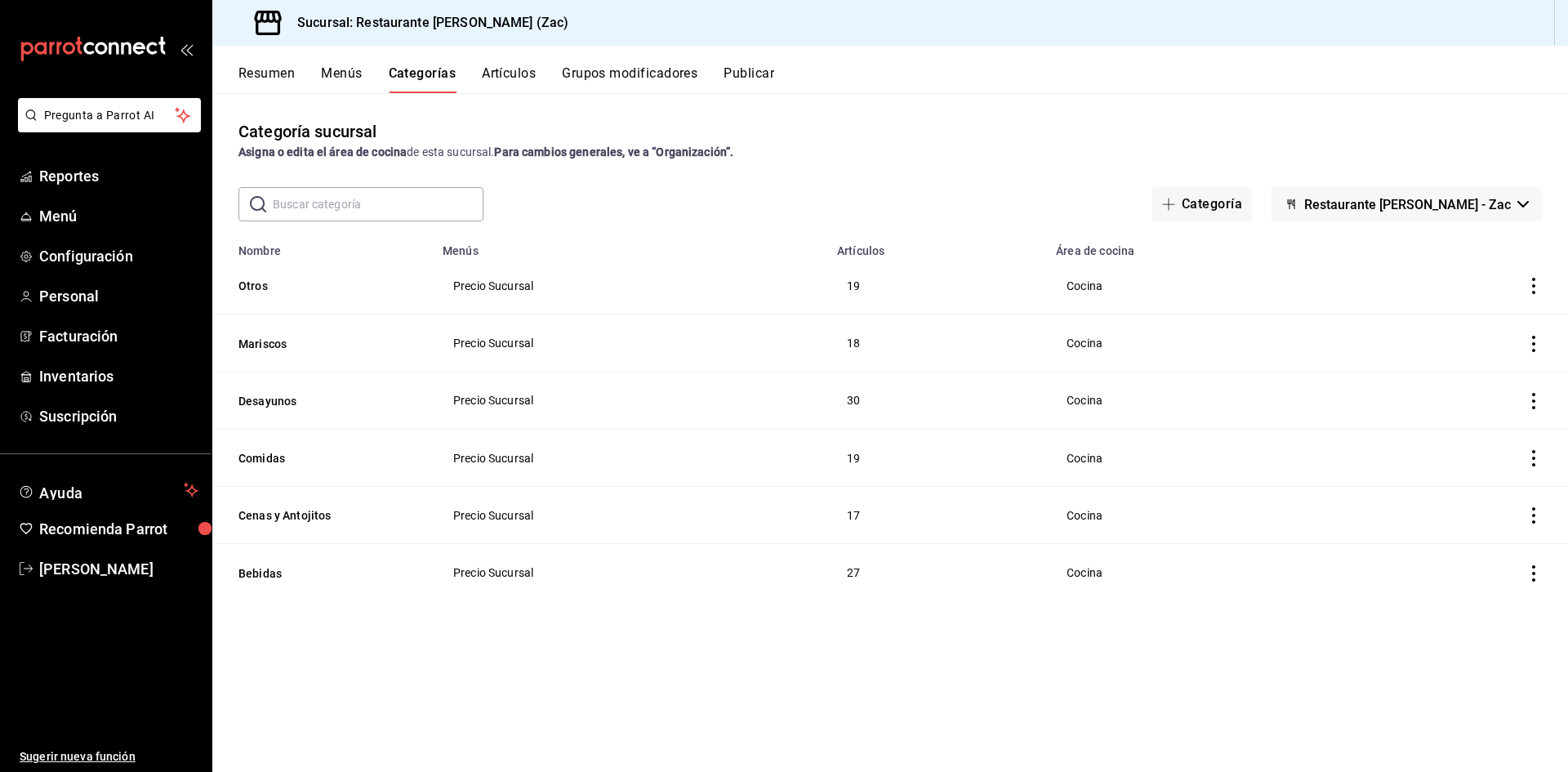
click at [1535, 512] on icon "actions" at bounding box center [1533, 515] width 16 height 16
click at [966, 671] on div at bounding box center [784, 386] width 1568 height 772
click at [80, 217] on span "Menú" at bounding box center [119, 216] width 159 height 22
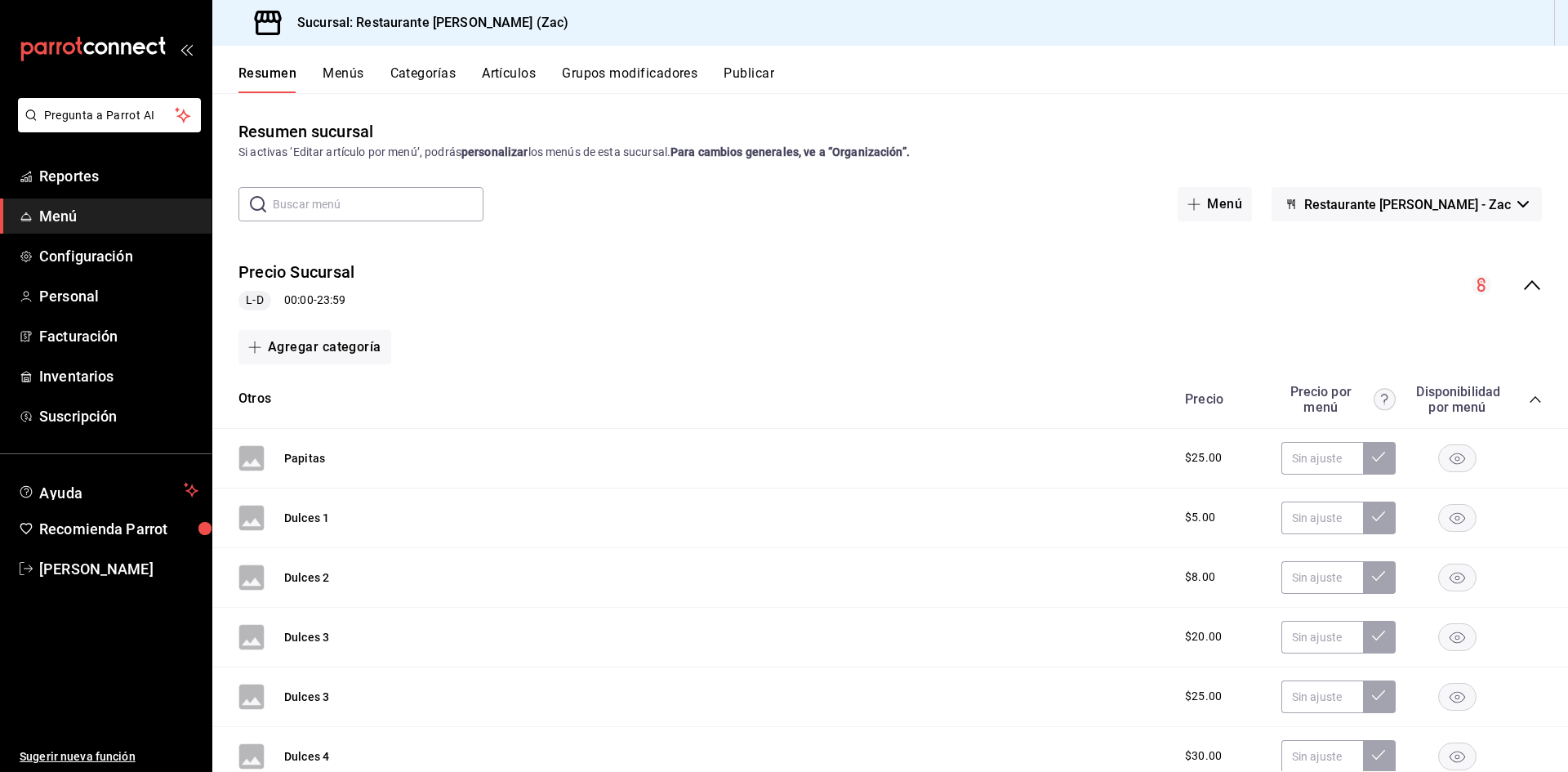
click at [405, 206] on input "text" at bounding box center [378, 204] width 211 height 33
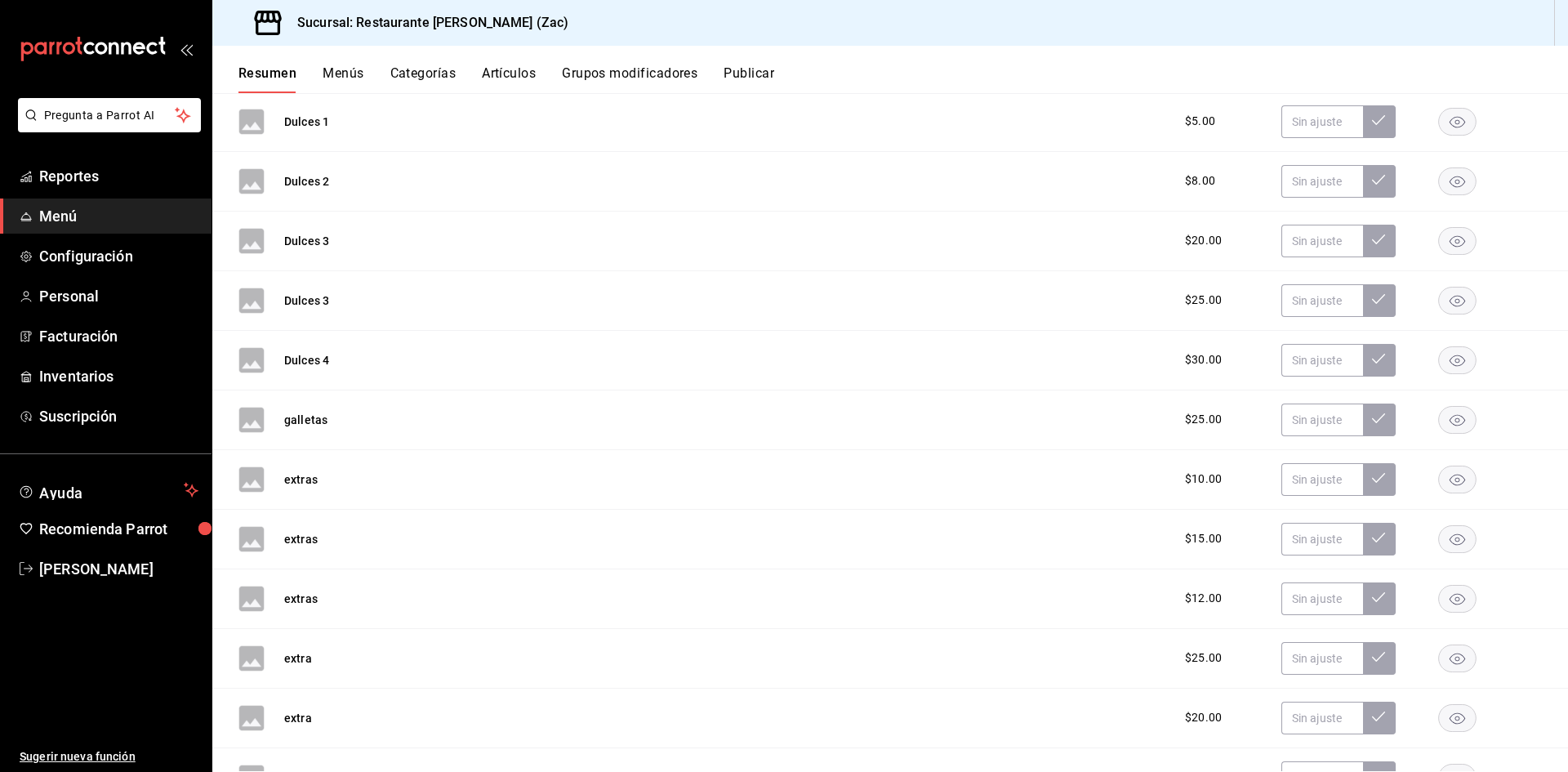
scroll to position [25, 0]
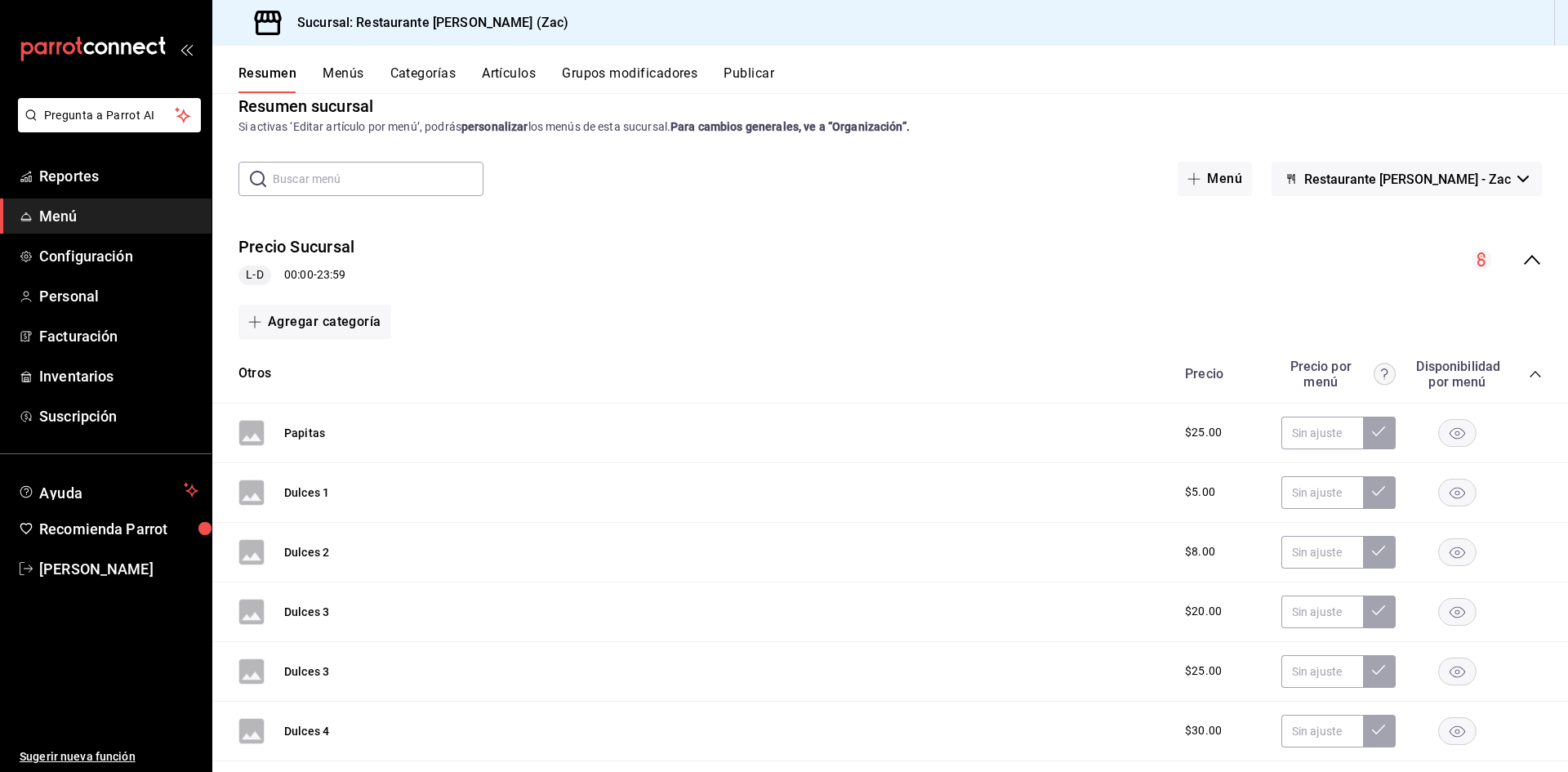
click at [364, 181] on input "text" at bounding box center [378, 179] width 211 height 33
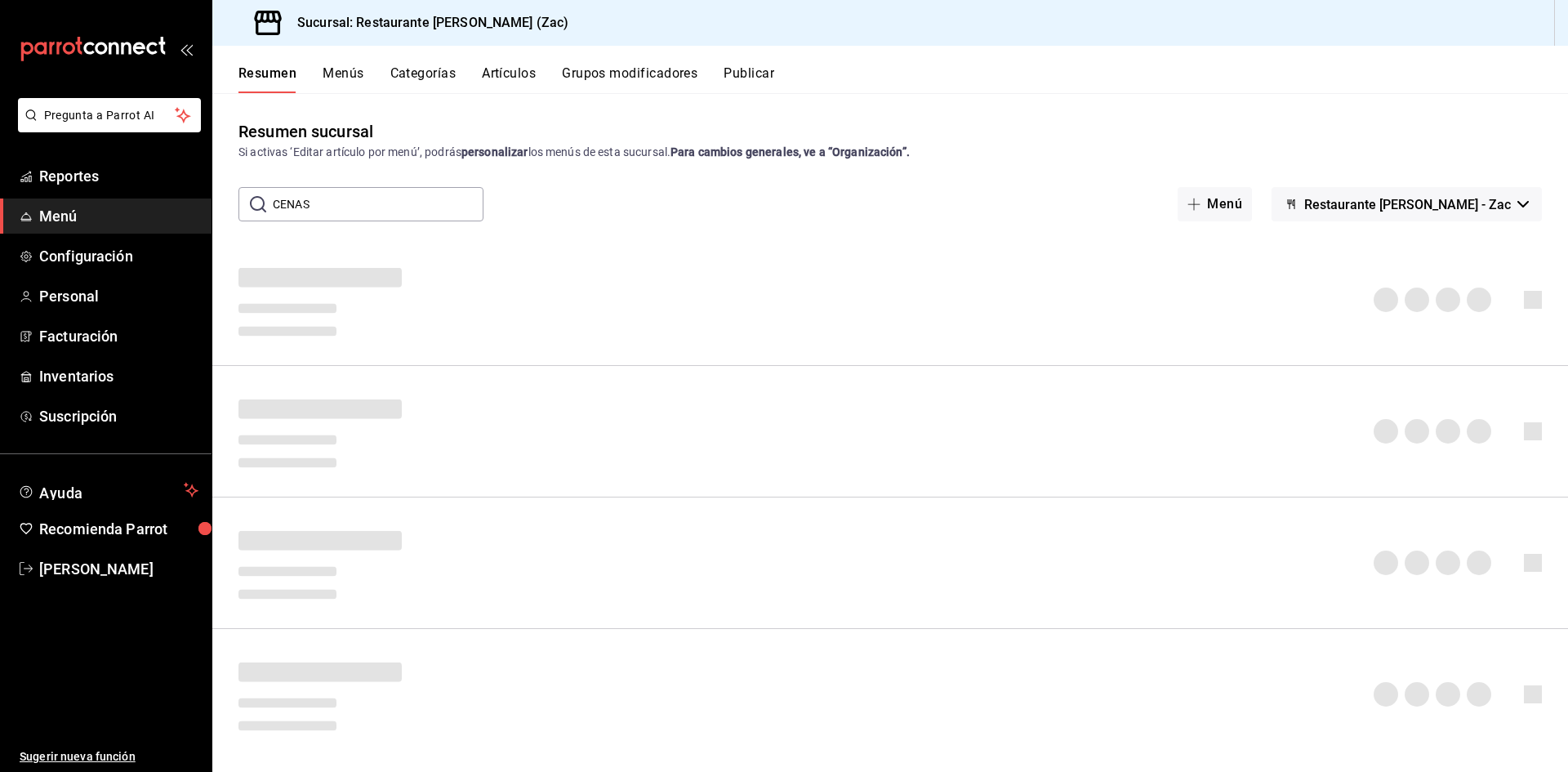
scroll to position [0, 0]
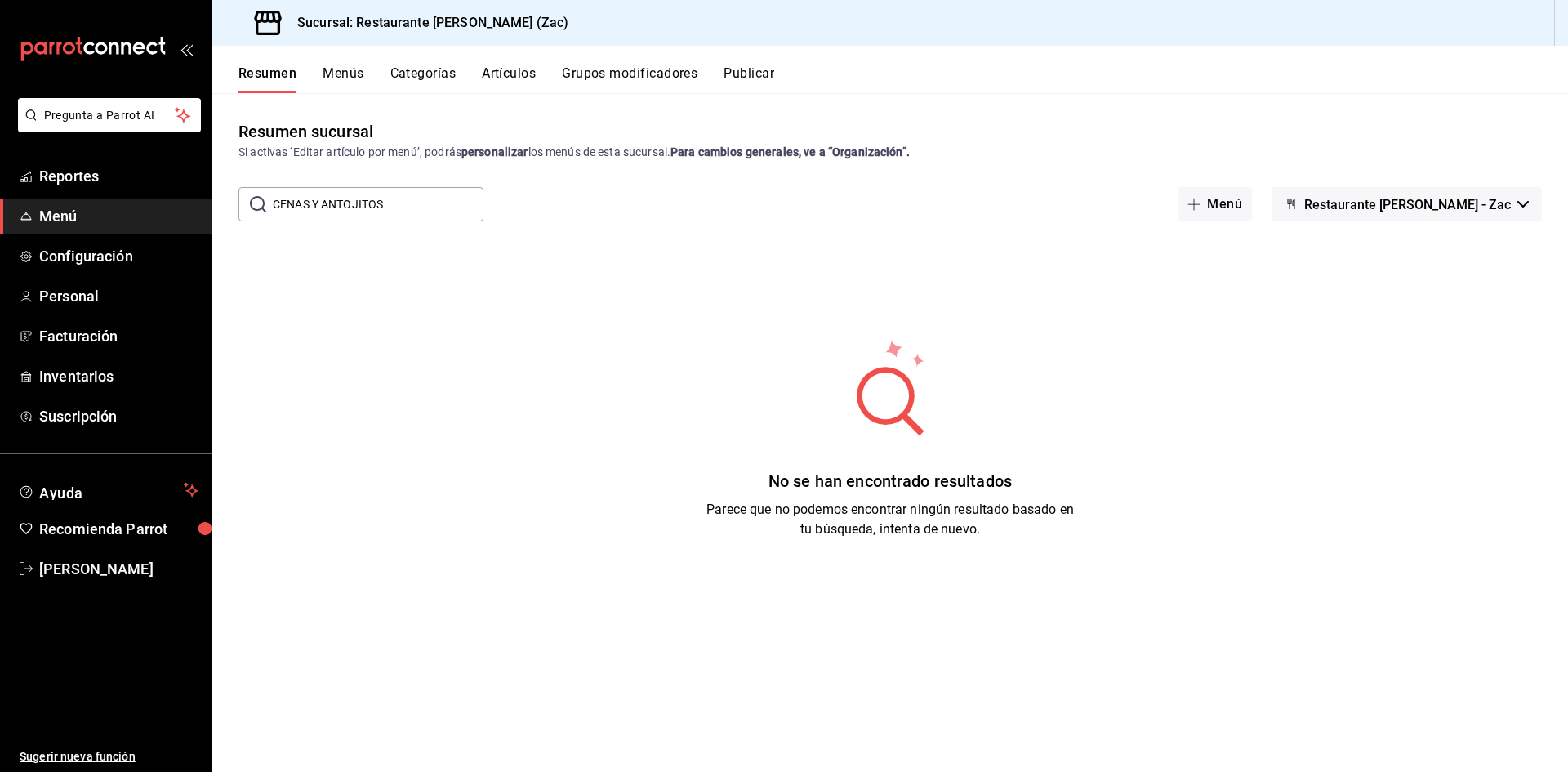
click at [439, 208] on input "CENAS Y ANTOJITOS" at bounding box center [378, 204] width 211 height 33
type input "C"
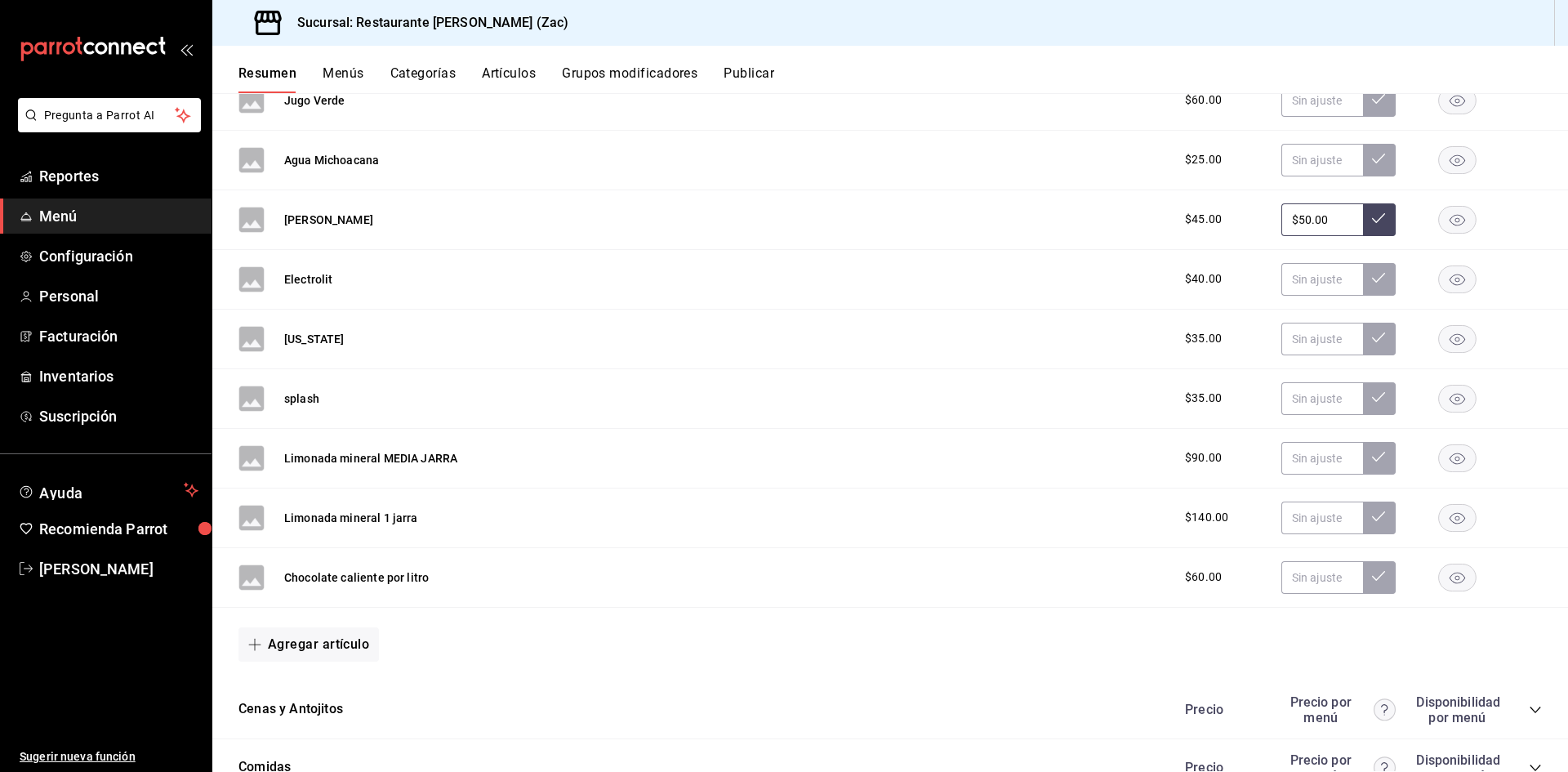
scroll to position [2884, 0]
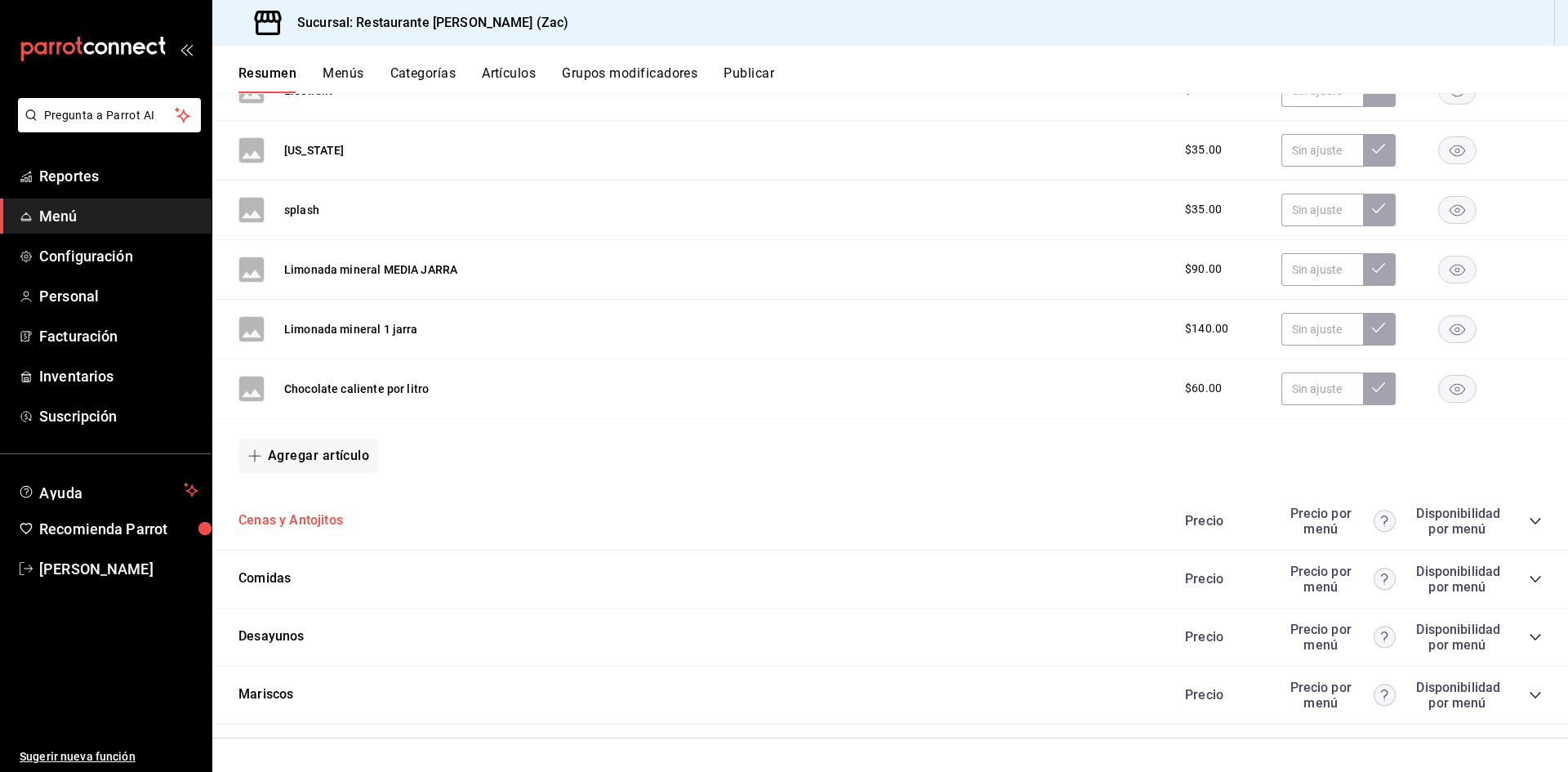
click at [325, 528] on button "Cenas y Antojitos" at bounding box center [290, 521] width 105 height 19
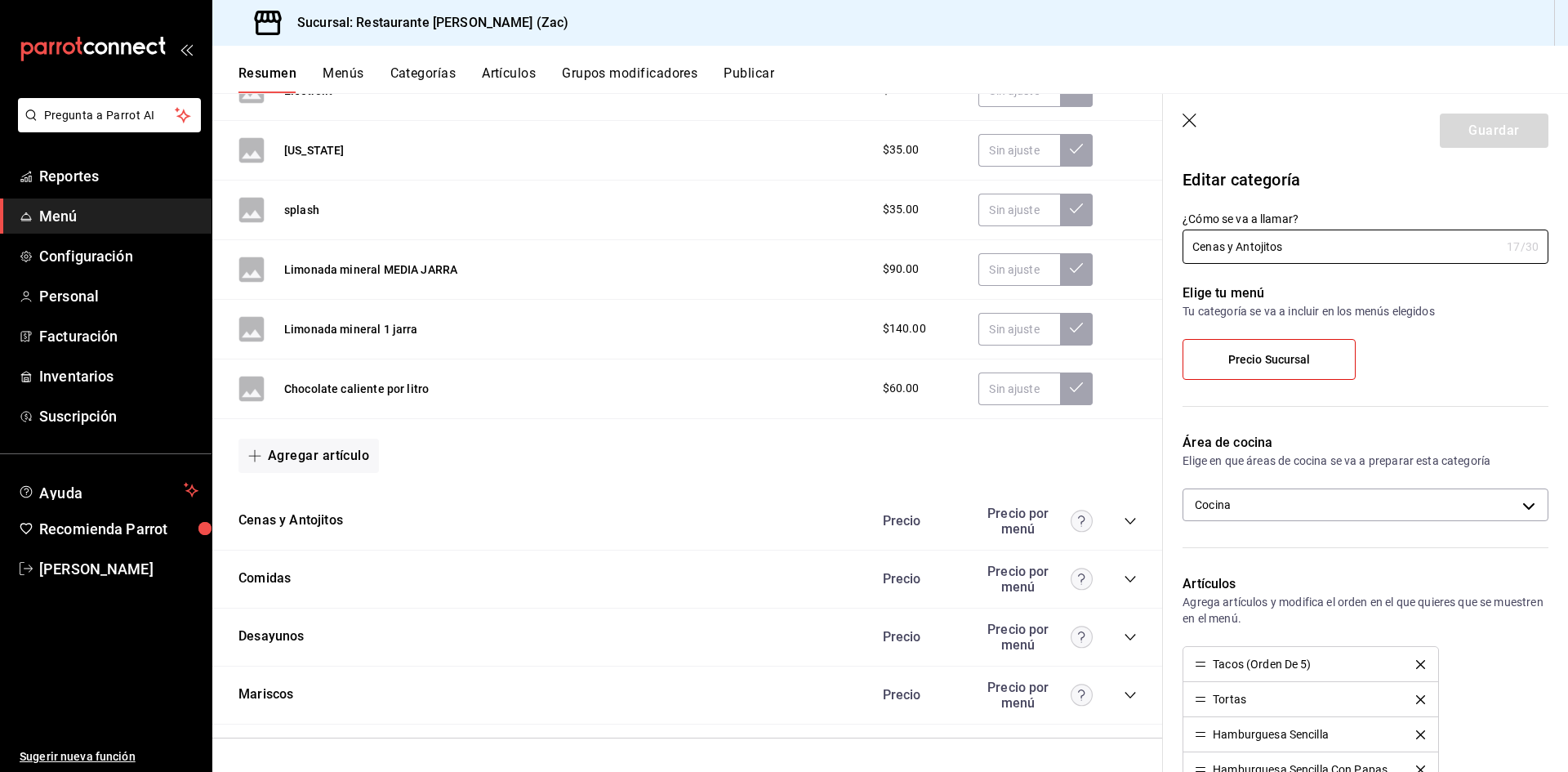
click at [1317, 364] on label "Precio Sucursal" at bounding box center [1269, 359] width 172 height 39
click at [0, 0] on input "Precio Sucursal" at bounding box center [0, 0] width 0 height 0
click at [1317, 364] on label "Precio Sucursal" at bounding box center [1269, 359] width 172 height 39
click at [0, 0] on input "Precio Sucursal" at bounding box center [0, 0] width 0 height 0
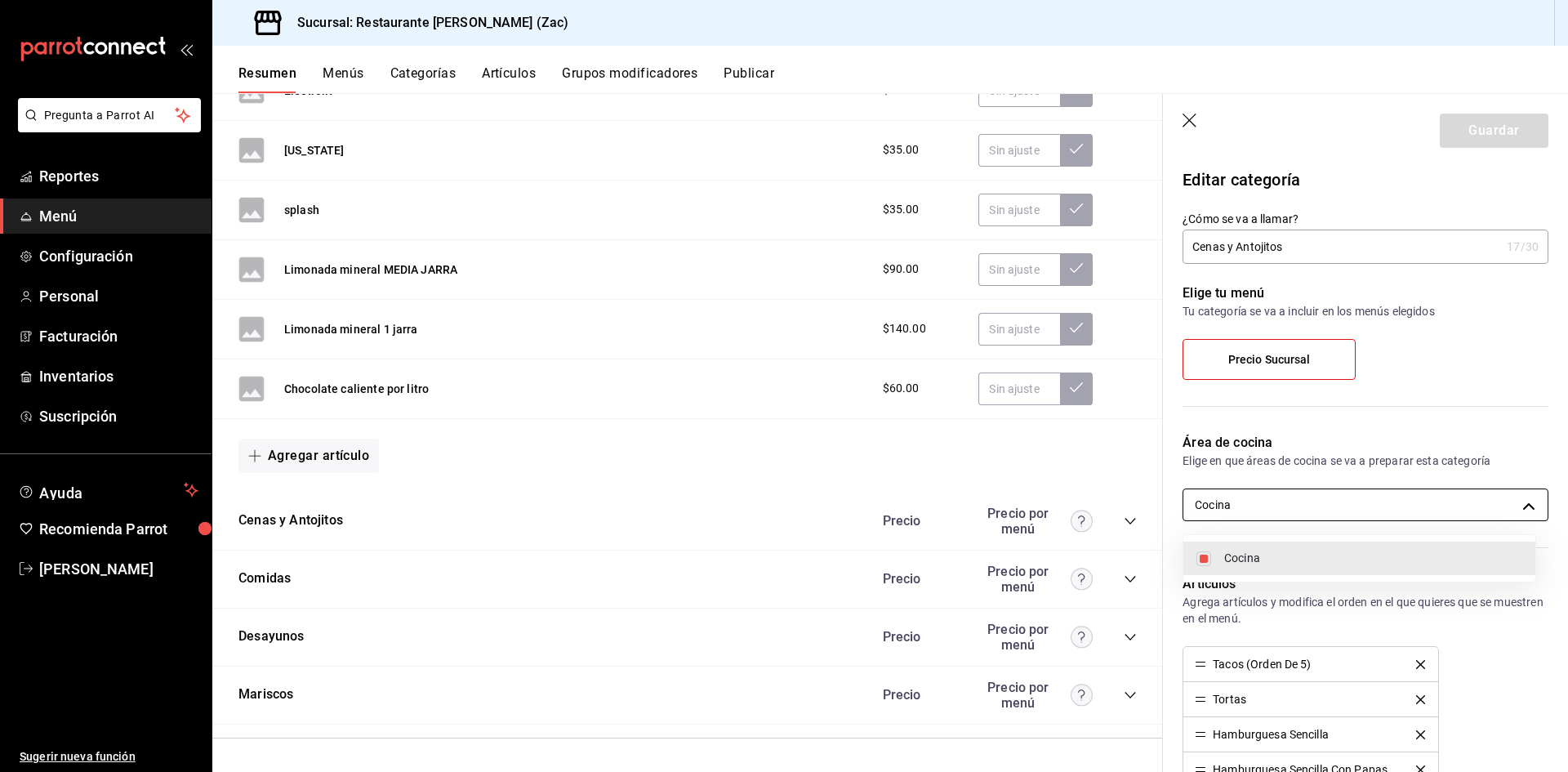
click at [1517, 507] on body "Pregunta a Parrot AI Reportes Menú Configuración Personal Facturación Inventari…" at bounding box center [784, 386] width 1568 height 772
click at [1517, 507] on div at bounding box center [784, 386] width 1568 height 772
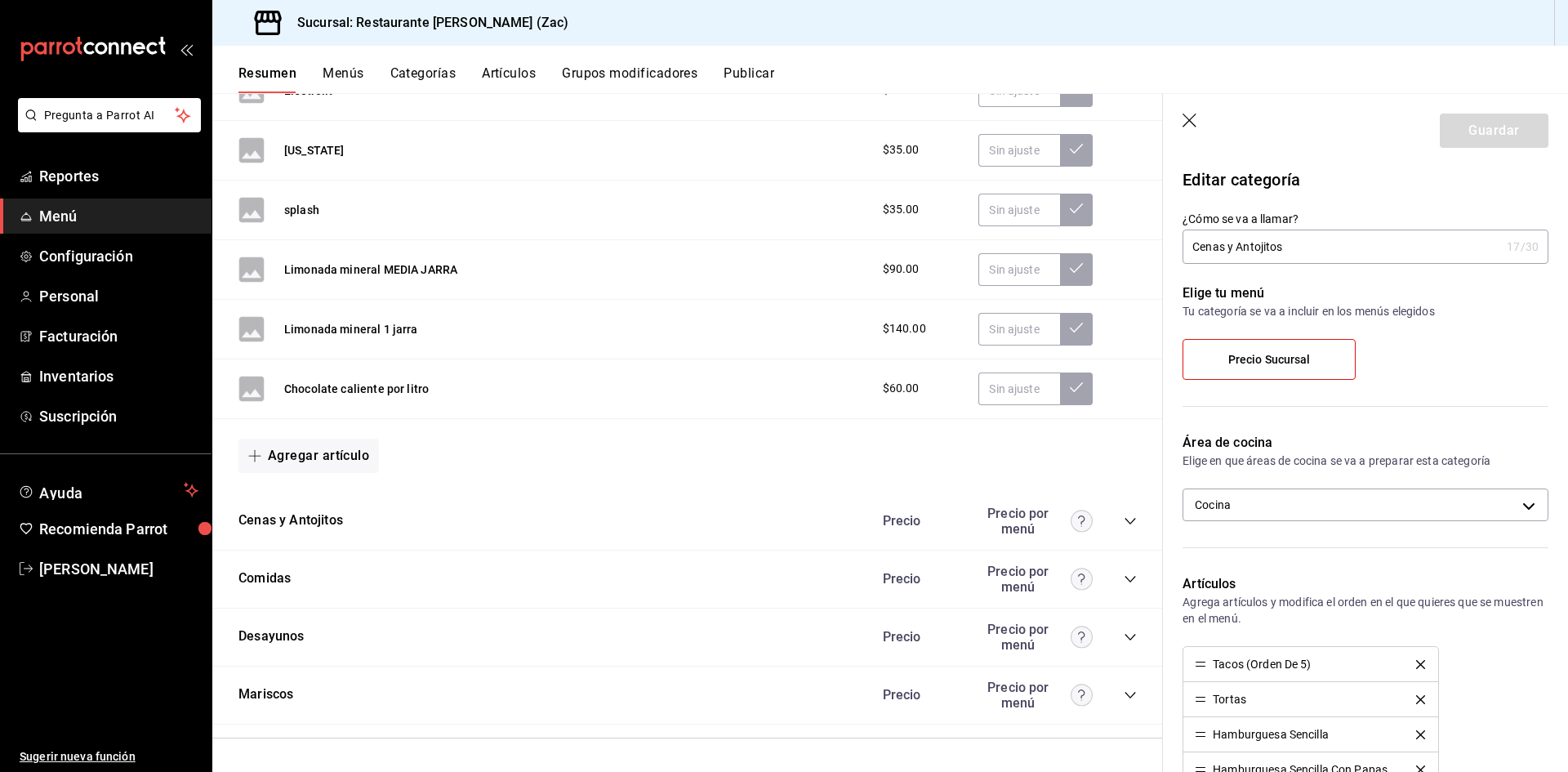
click at [1326, 359] on label "Precio Sucursal" at bounding box center [1269, 359] width 172 height 39
click at [0, 0] on input "Precio Sucursal" at bounding box center [0, 0] width 0 height 0
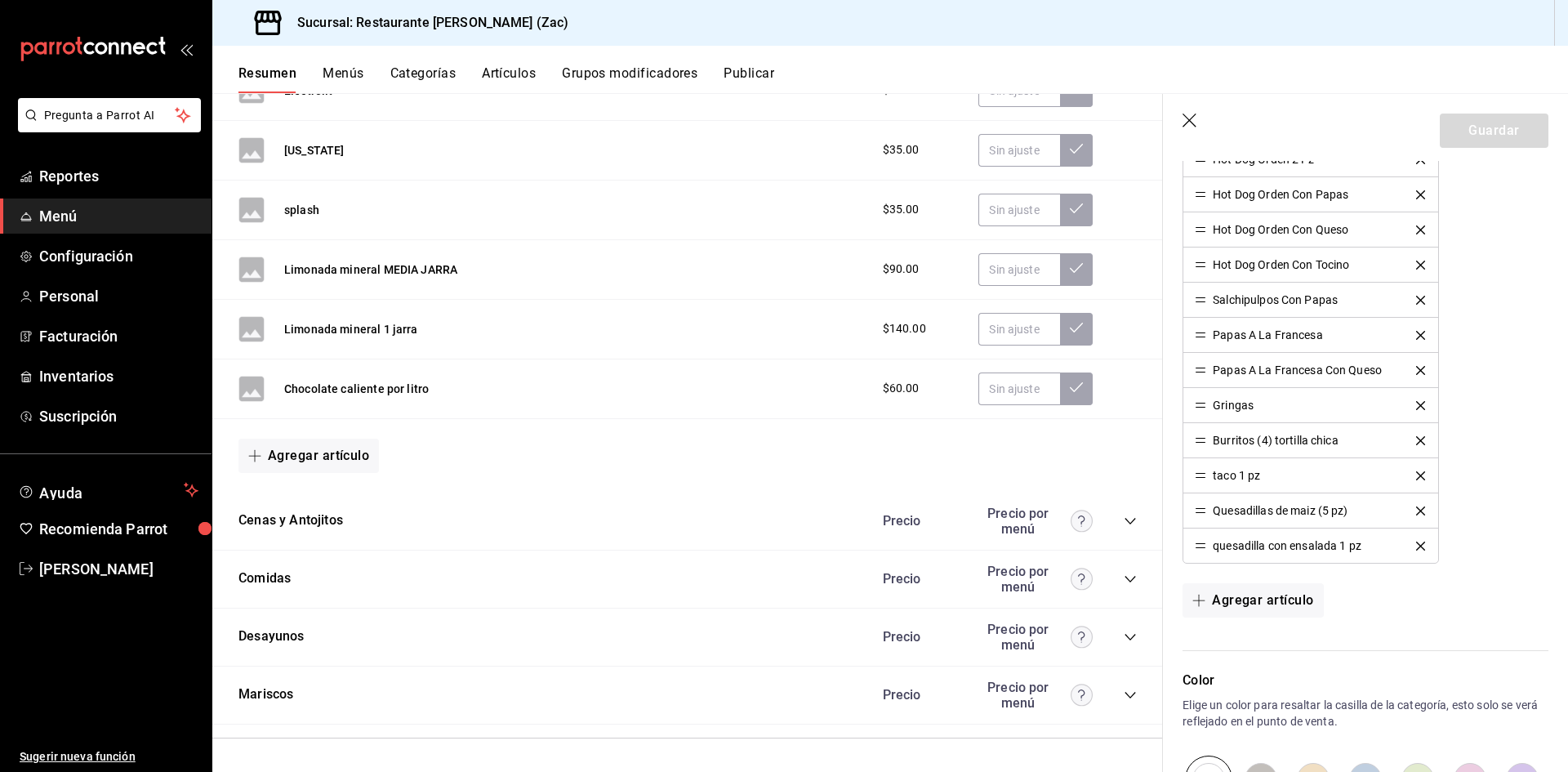
scroll to position [817, 0]
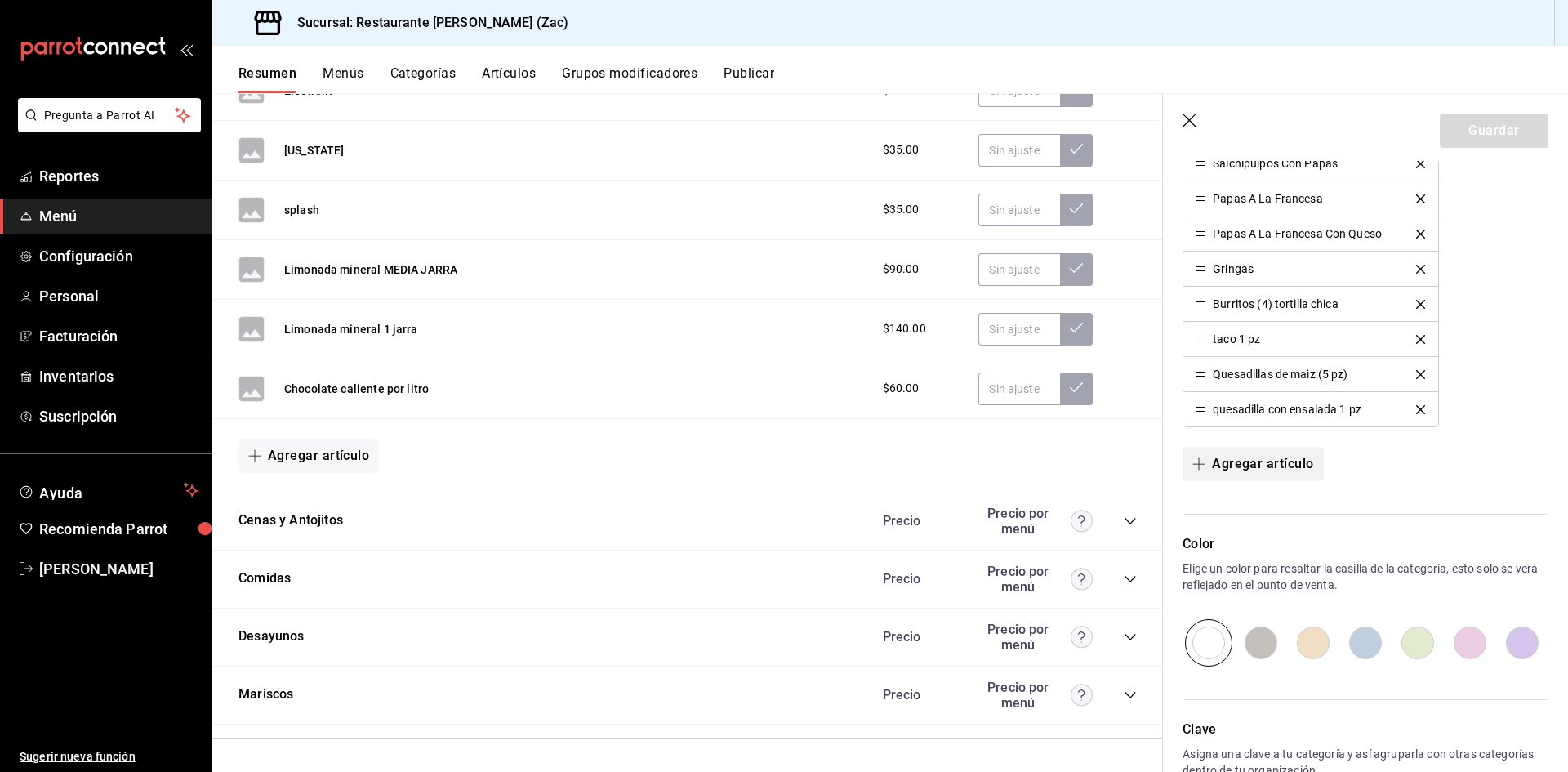
click at [1200, 462] on icon "button" at bounding box center [1198, 464] width 13 height 13
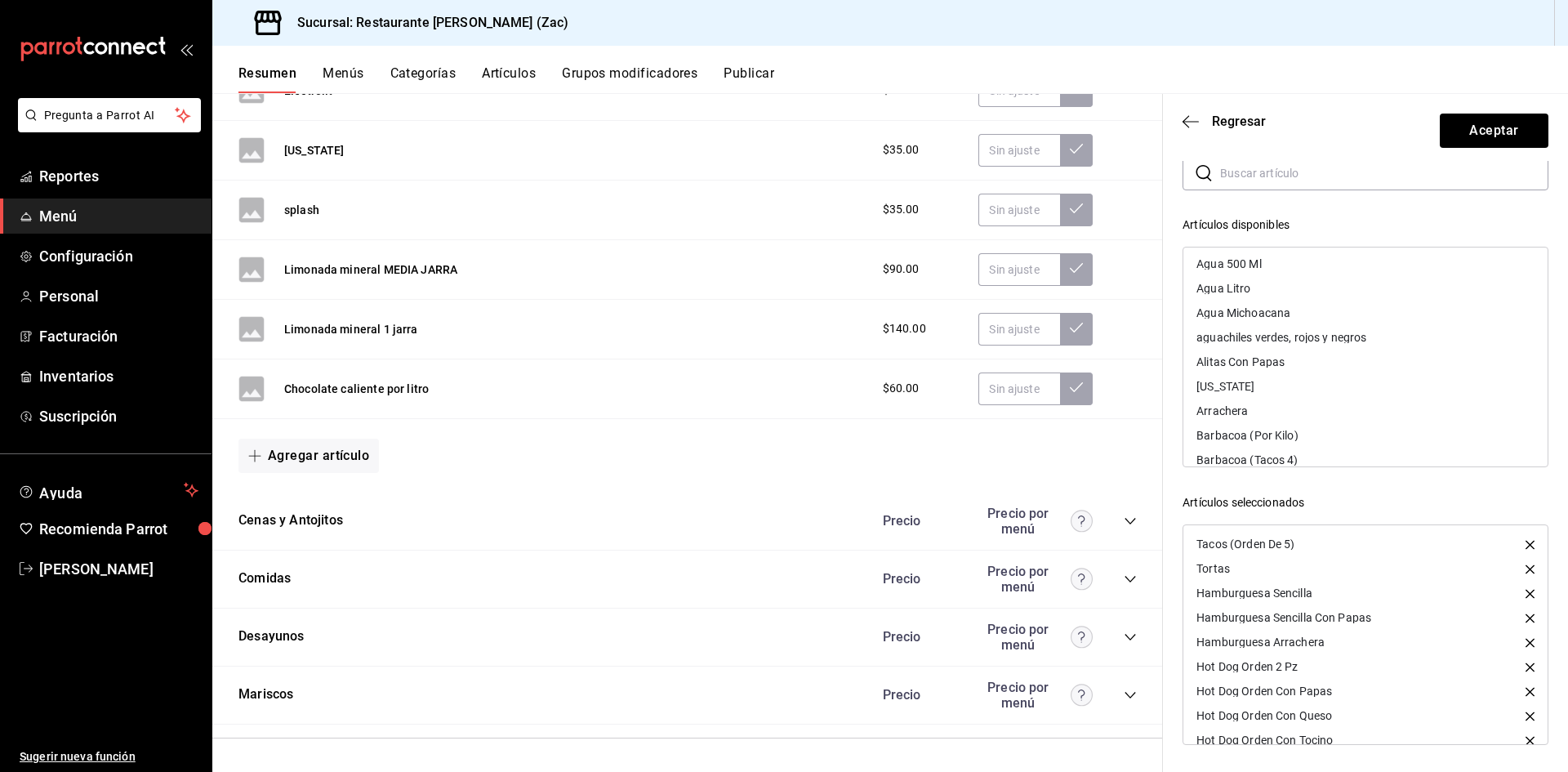
scroll to position [0, 0]
click at [1299, 169] on input "text" at bounding box center [1383, 173] width 328 height 33
click at [1181, 120] on header "Regresar Aceptar" at bounding box center [1364, 127] width 405 height 67
click at [1183, 120] on header "Regresar Aceptar" at bounding box center [1364, 127] width 405 height 67
click at [341, 75] on button "Menús" at bounding box center [342, 79] width 41 height 28
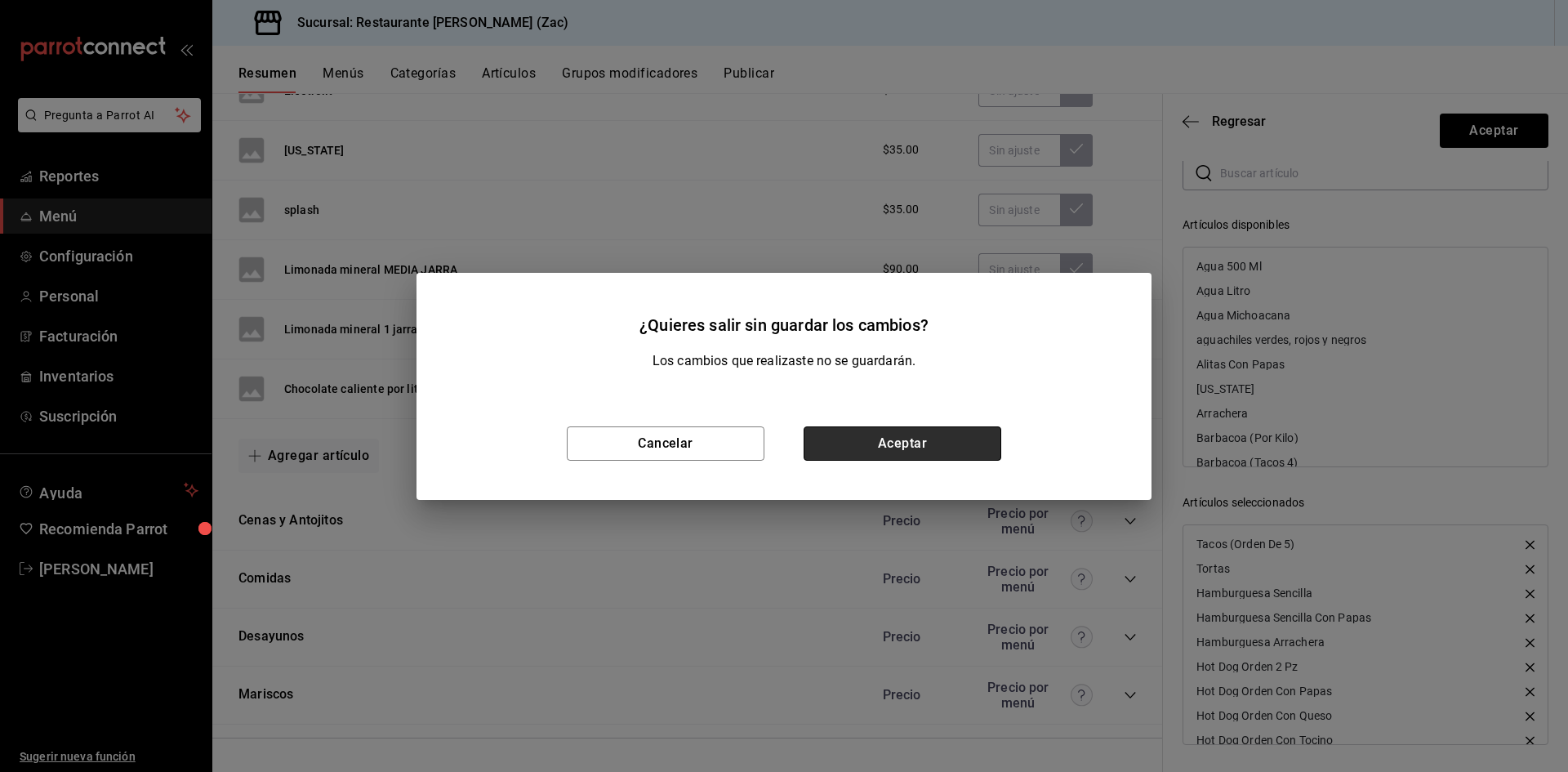
click at [860, 439] on button "Aceptar" at bounding box center [902, 444] width 198 height 35
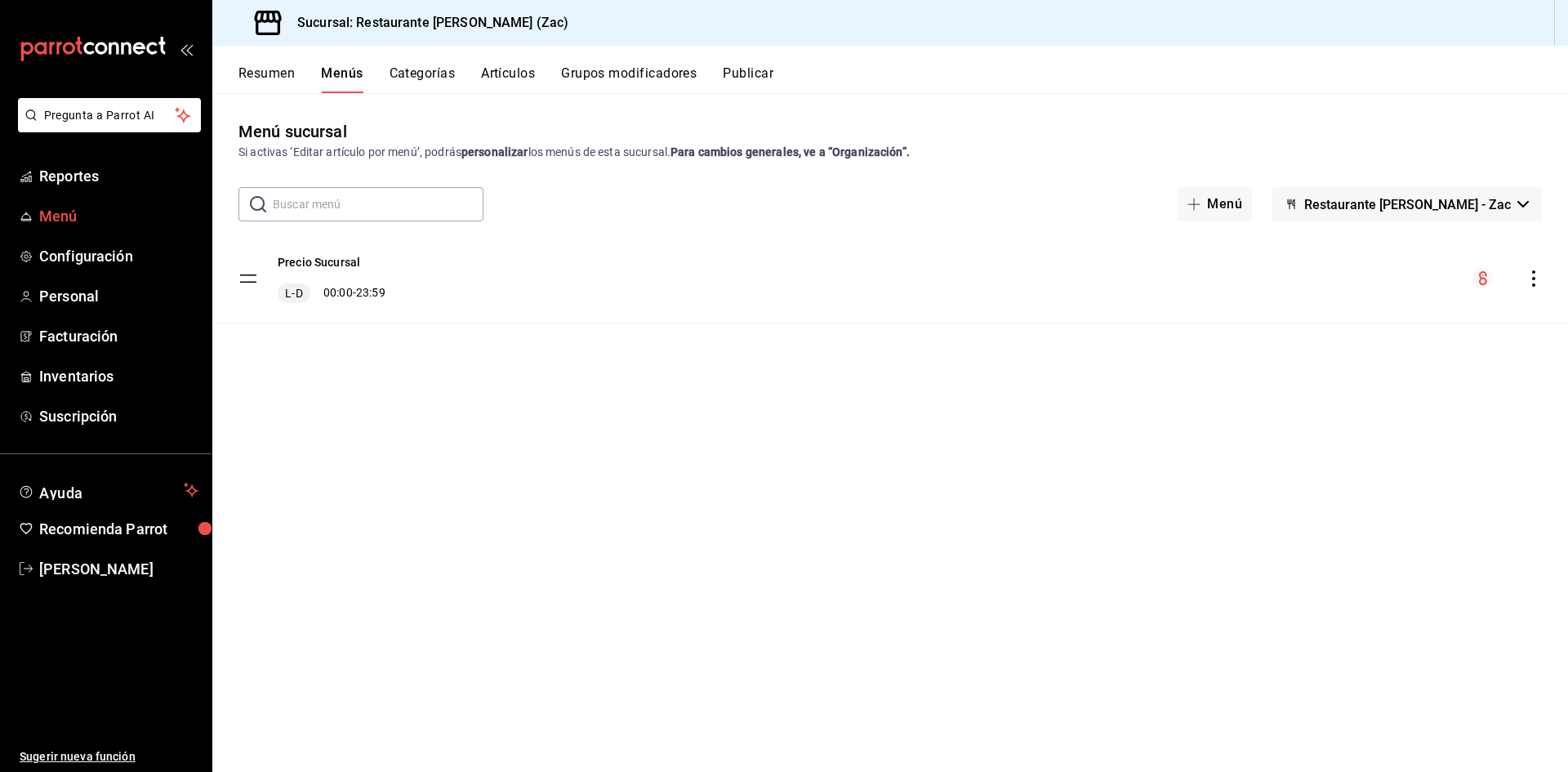
click at [69, 217] on span "Menú" at bounding box center [119, 216] width 159 height 22
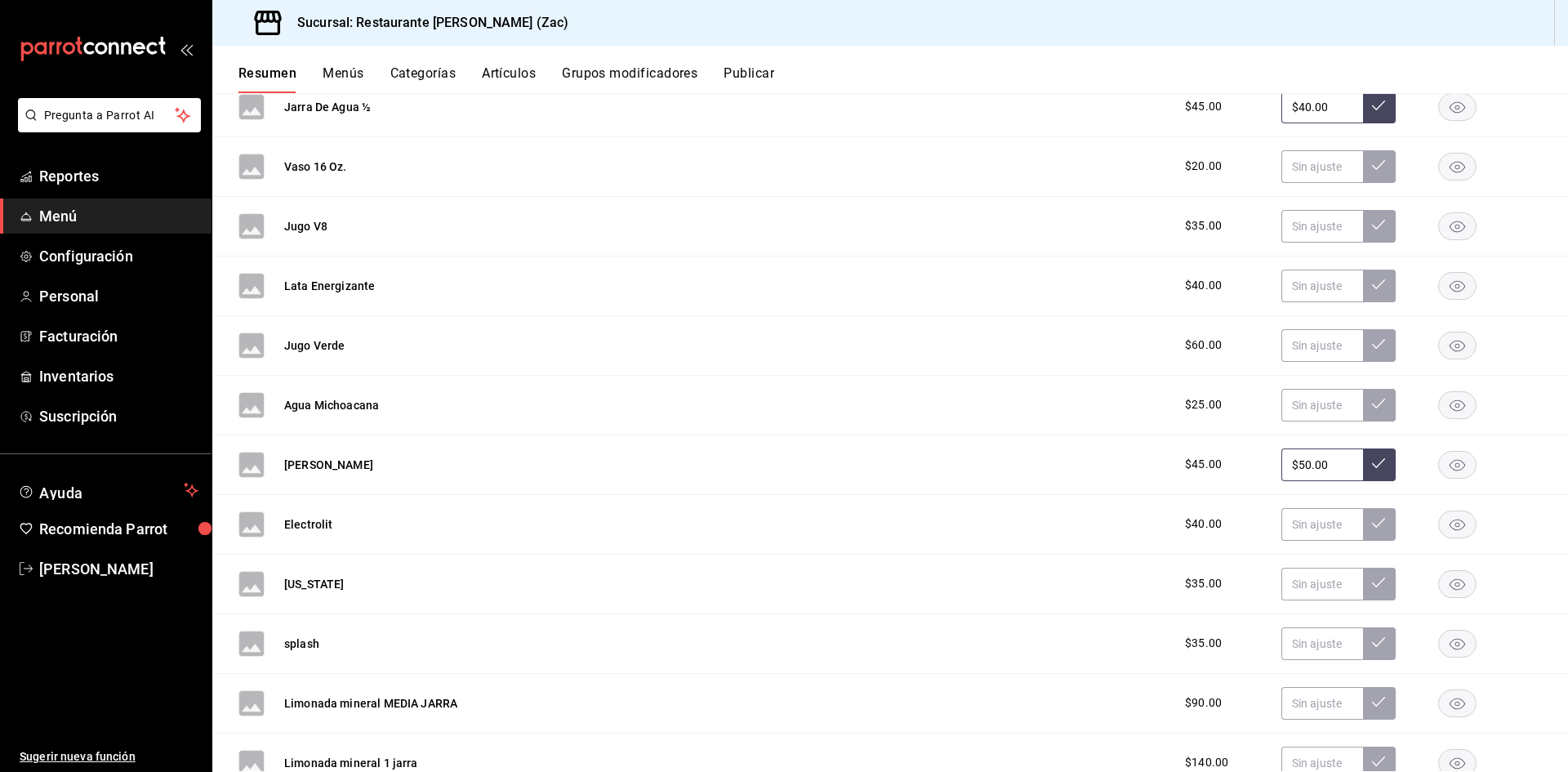
scroll to position [2532, 0]
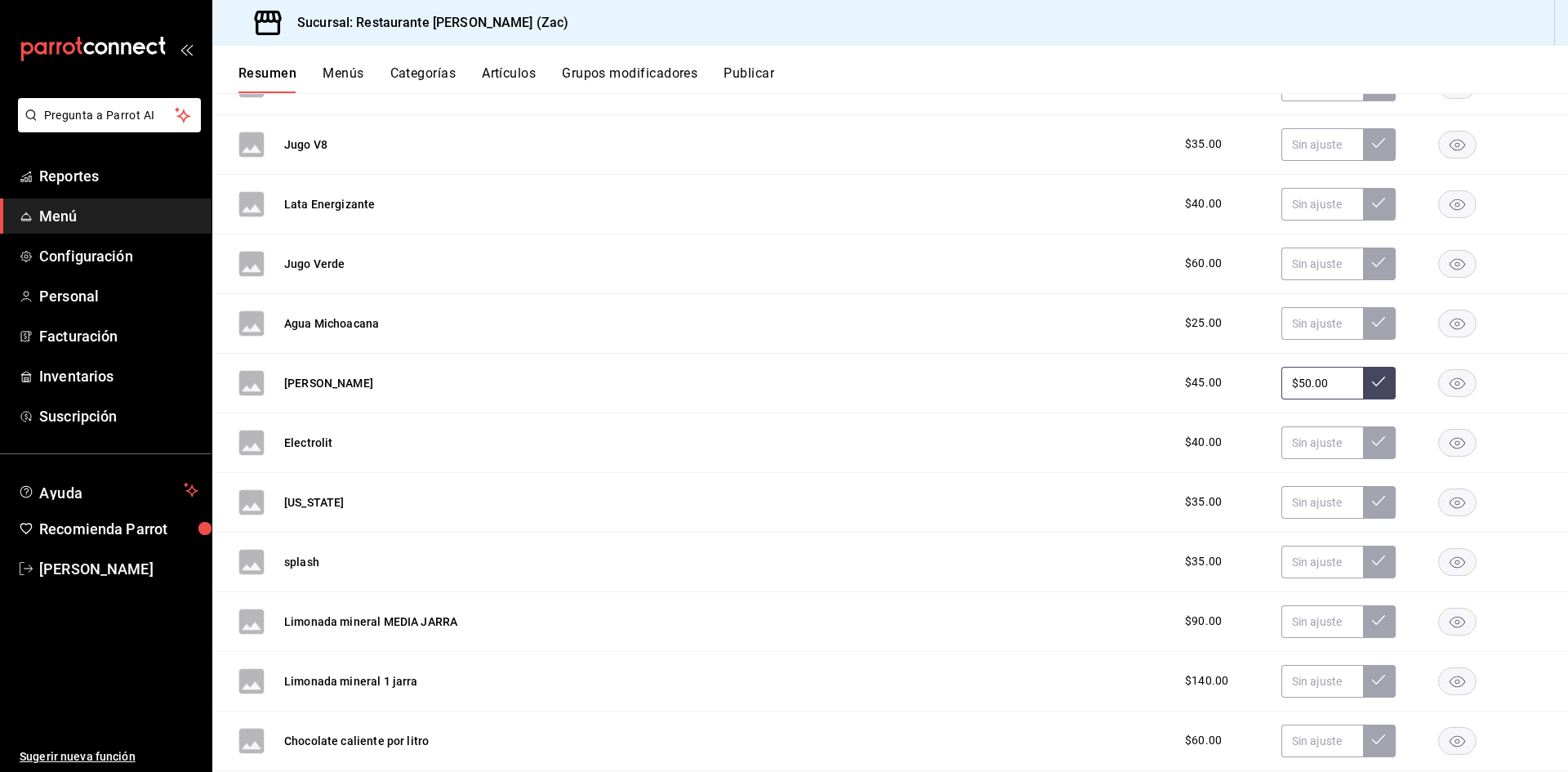
click at [1060, 387] on div "[PERSON_NAME] $45.00 $50.00" at bounding box center [890, 383] width 1356 height 60
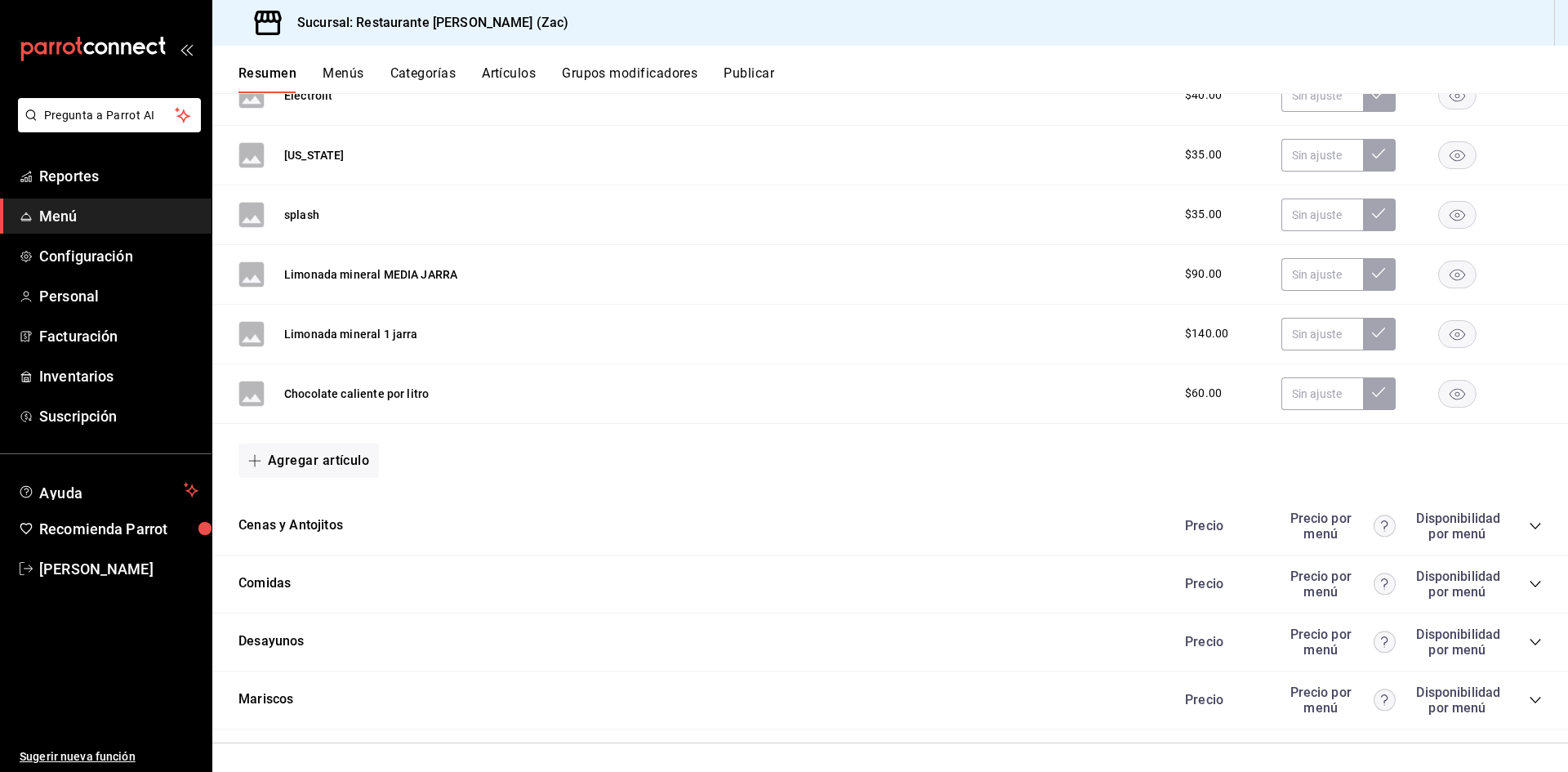
scroll to position [2884, 0]
